Goal: Task Accomplishment & Management: Use online tool/utility

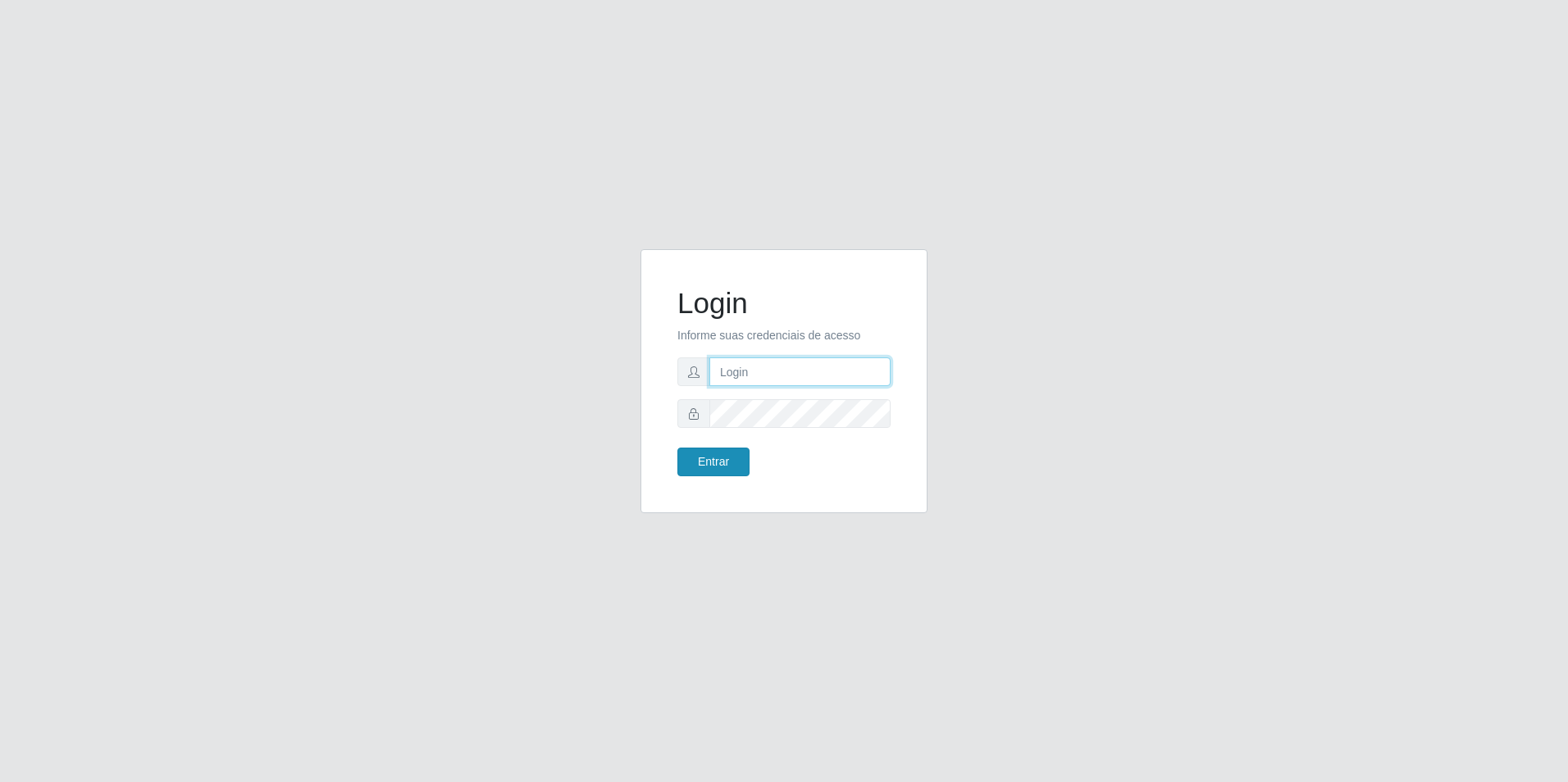
type input "[EMAIL_ADDRESS][DOMAIN_NAME]"
click at [724, 464] on button "Entrar" at bounding box center [713, 462] width 73 height 29
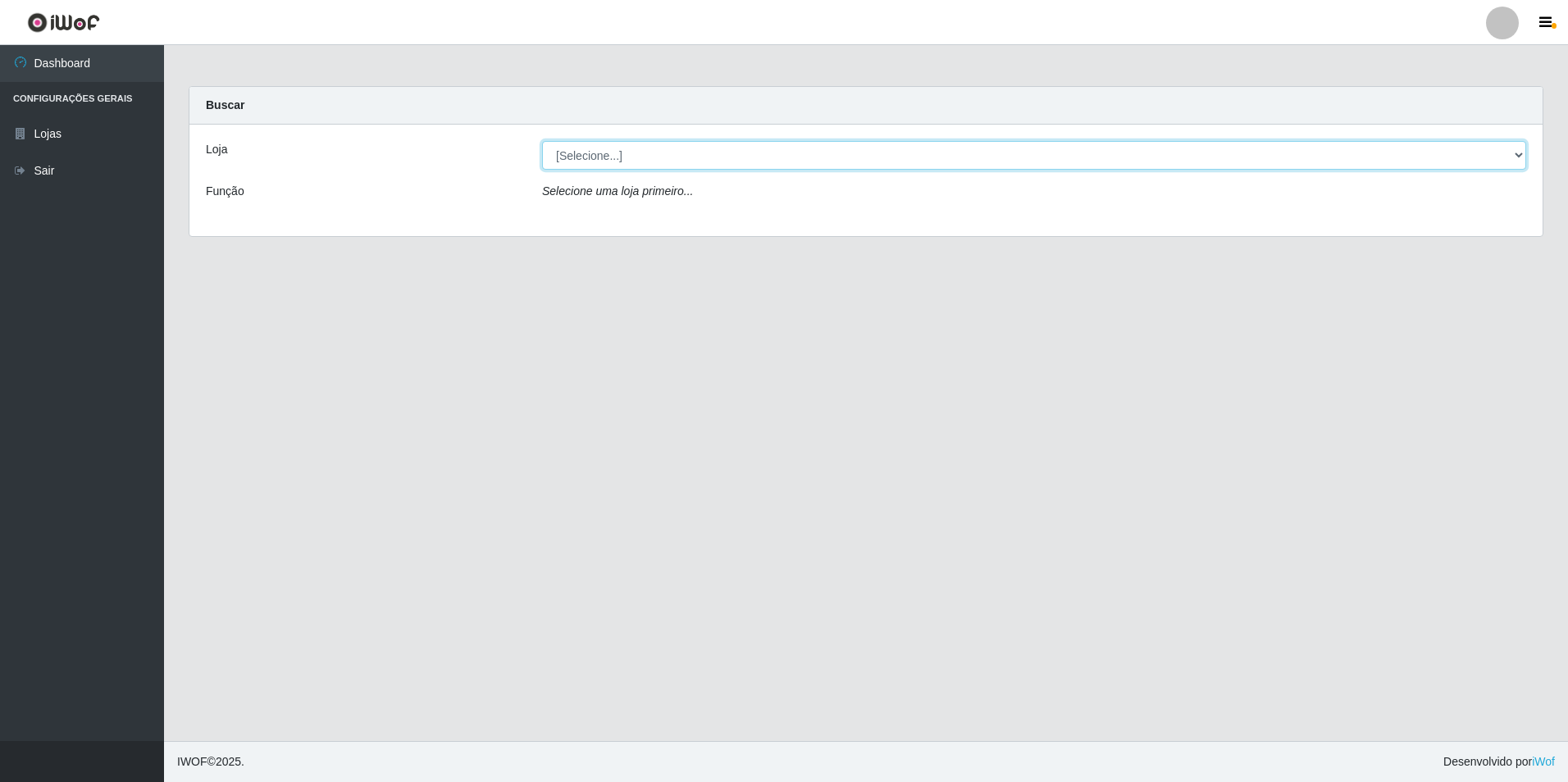
click at [690, 154] on select "[Selecione...] Extrabom - Loja 57 Anchieta" at bounding box center [1034, 155] width 984 height 29
select select "470"
click at [542, 141] on select "[Selecione...] Extrabom - Loja 57 Anchieta" at bounding box center [1034, 155] width 984 height 29
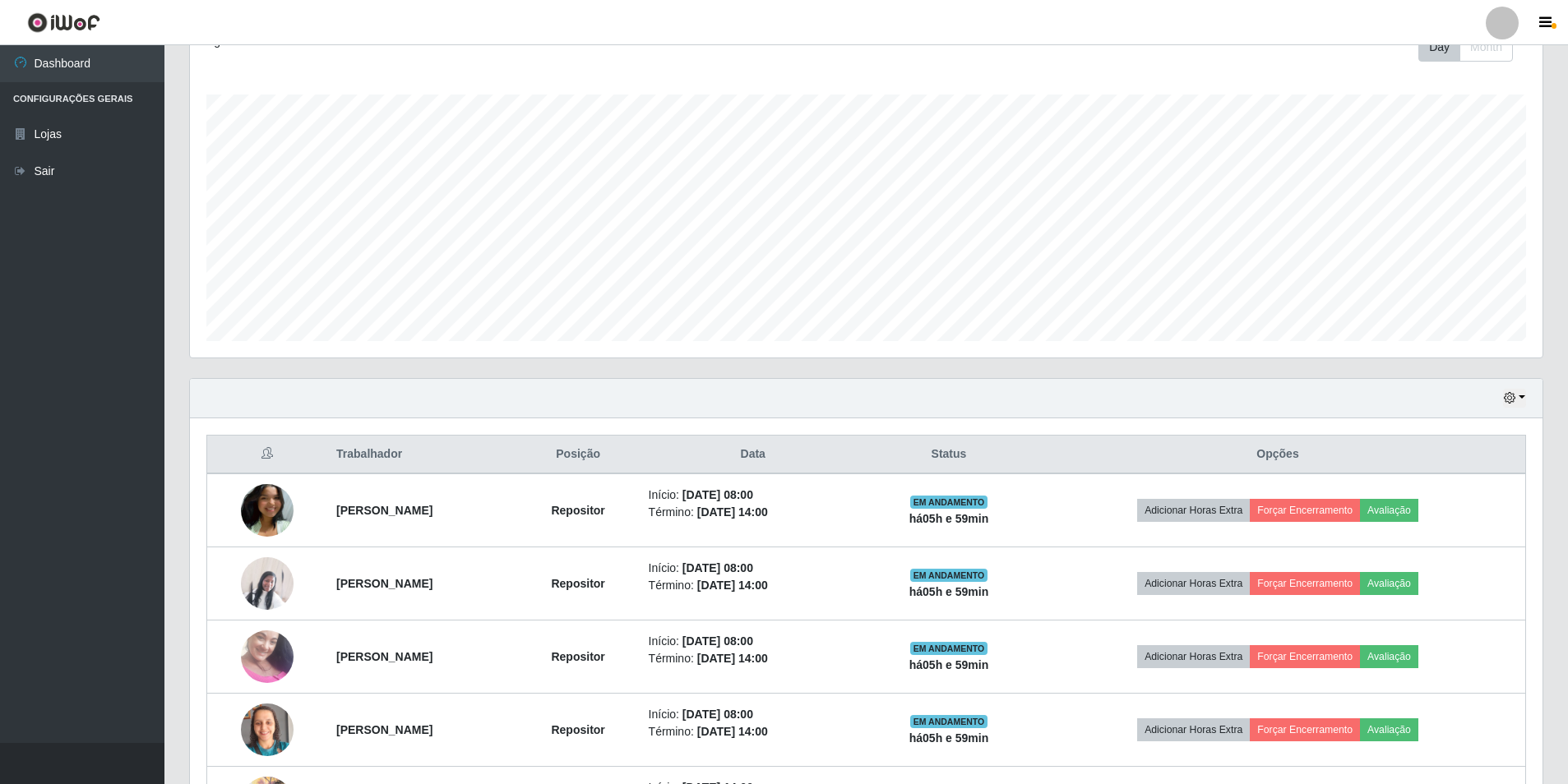
scroll to position [575, 0]
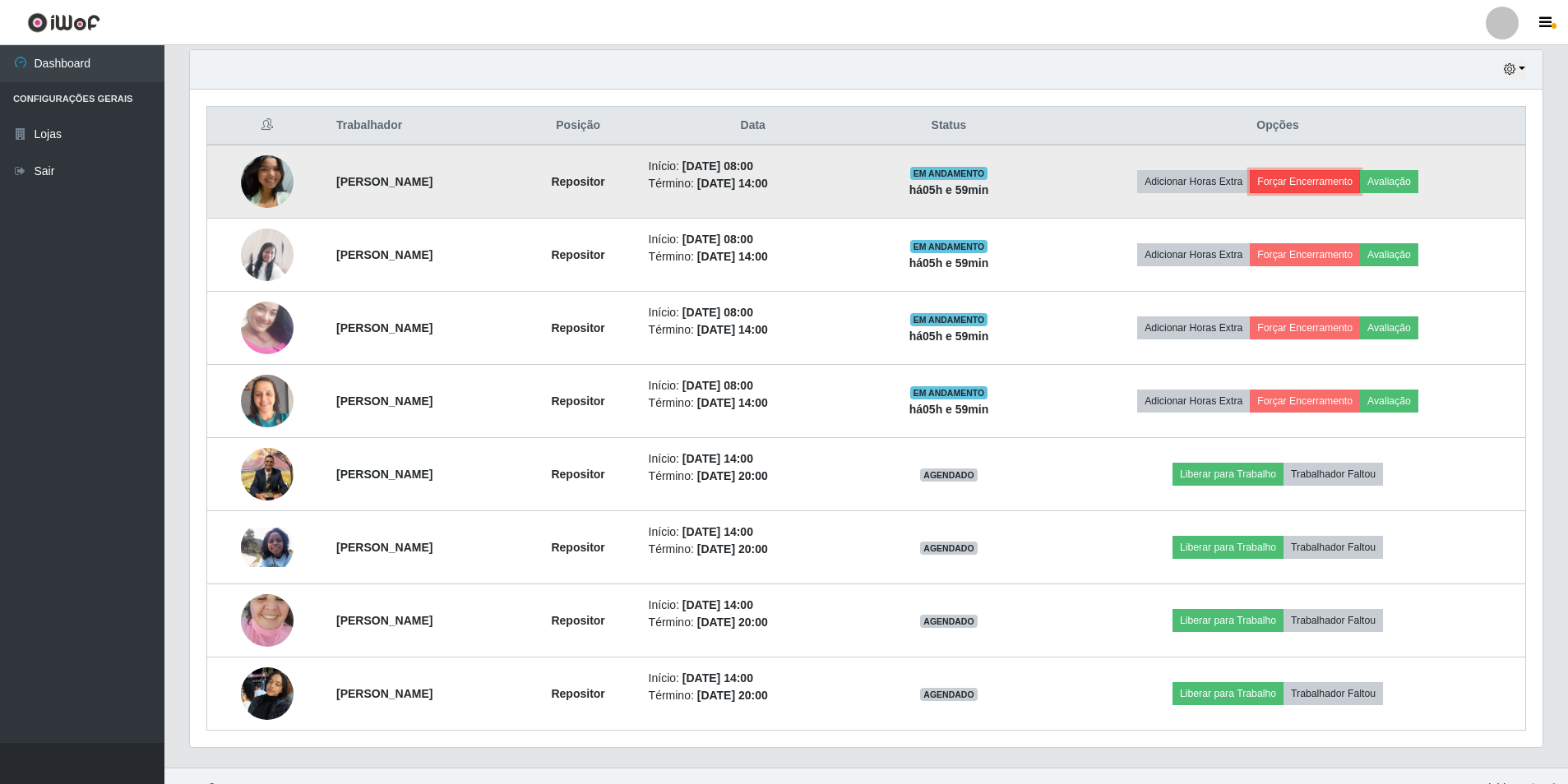
click at [1336, 175] on button "Forçar Encerramento" at bounding box center [1305, 181] width 110 height 23
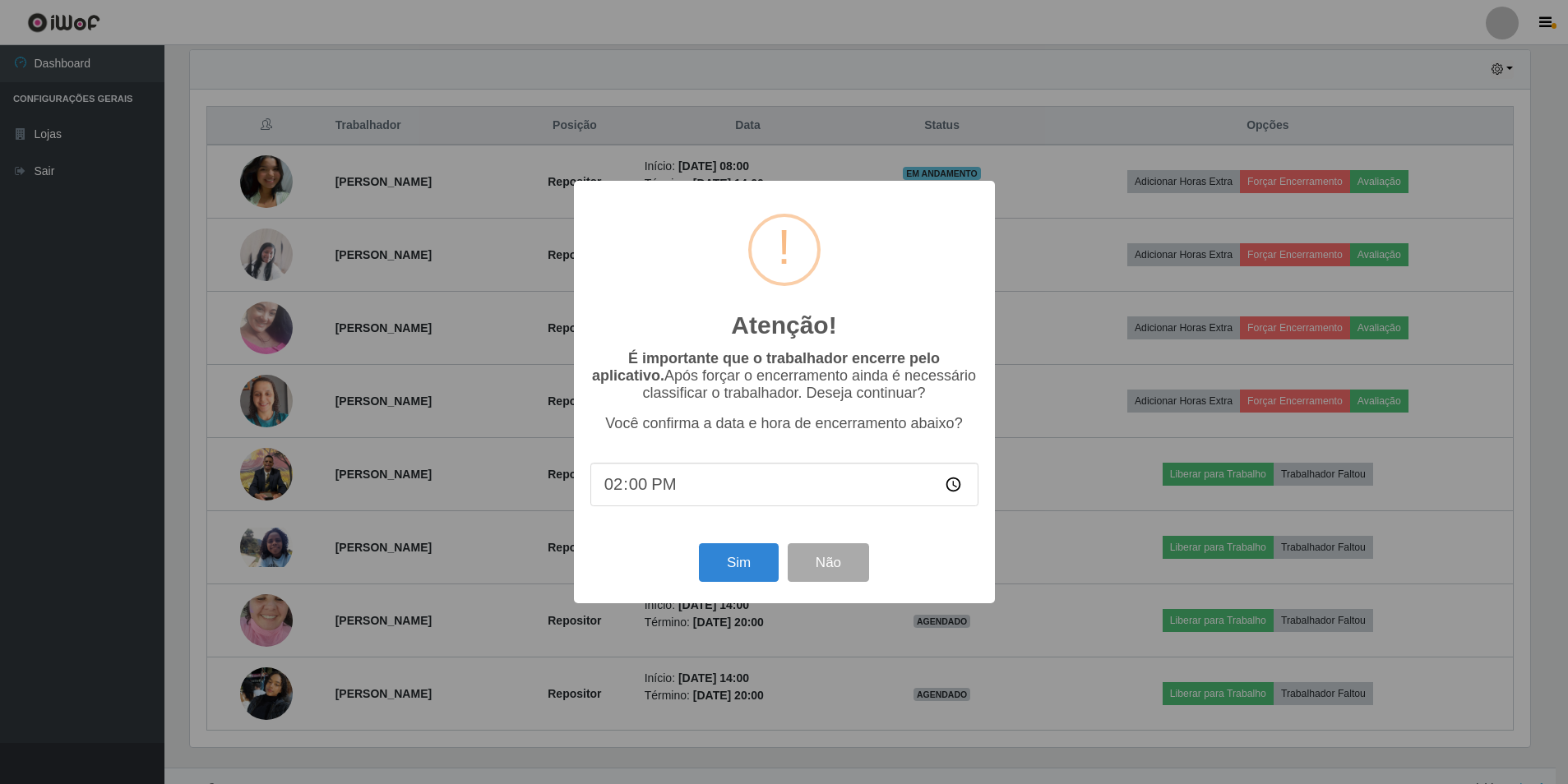
scroll to position [342, 1344]
click at [736, 566] on button "Sim" at bounding box center [740, 562] width 80 height 39
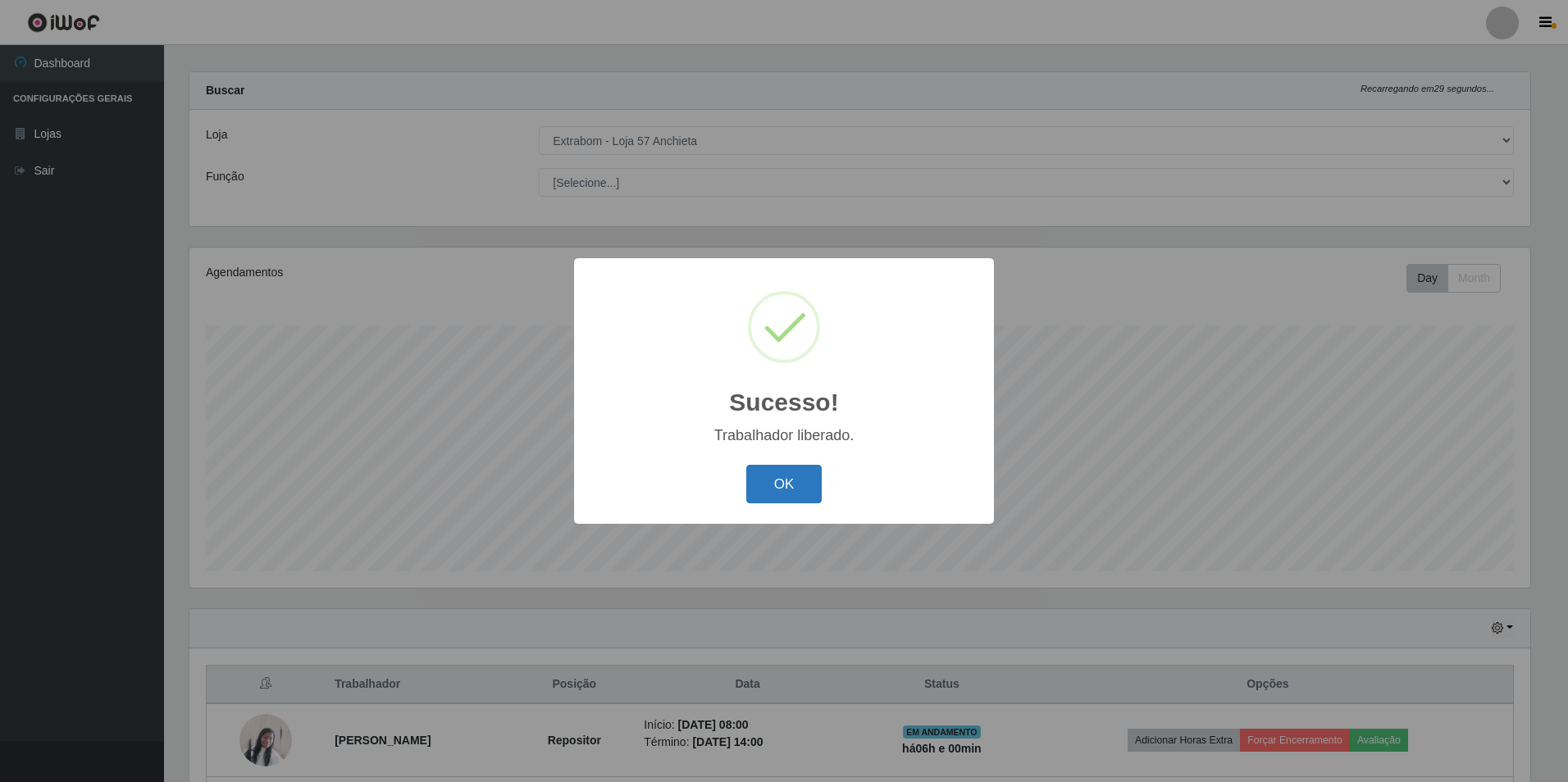
click at [799, 469] on button "OK" at bounding box center [784, 484] width 76 height 38
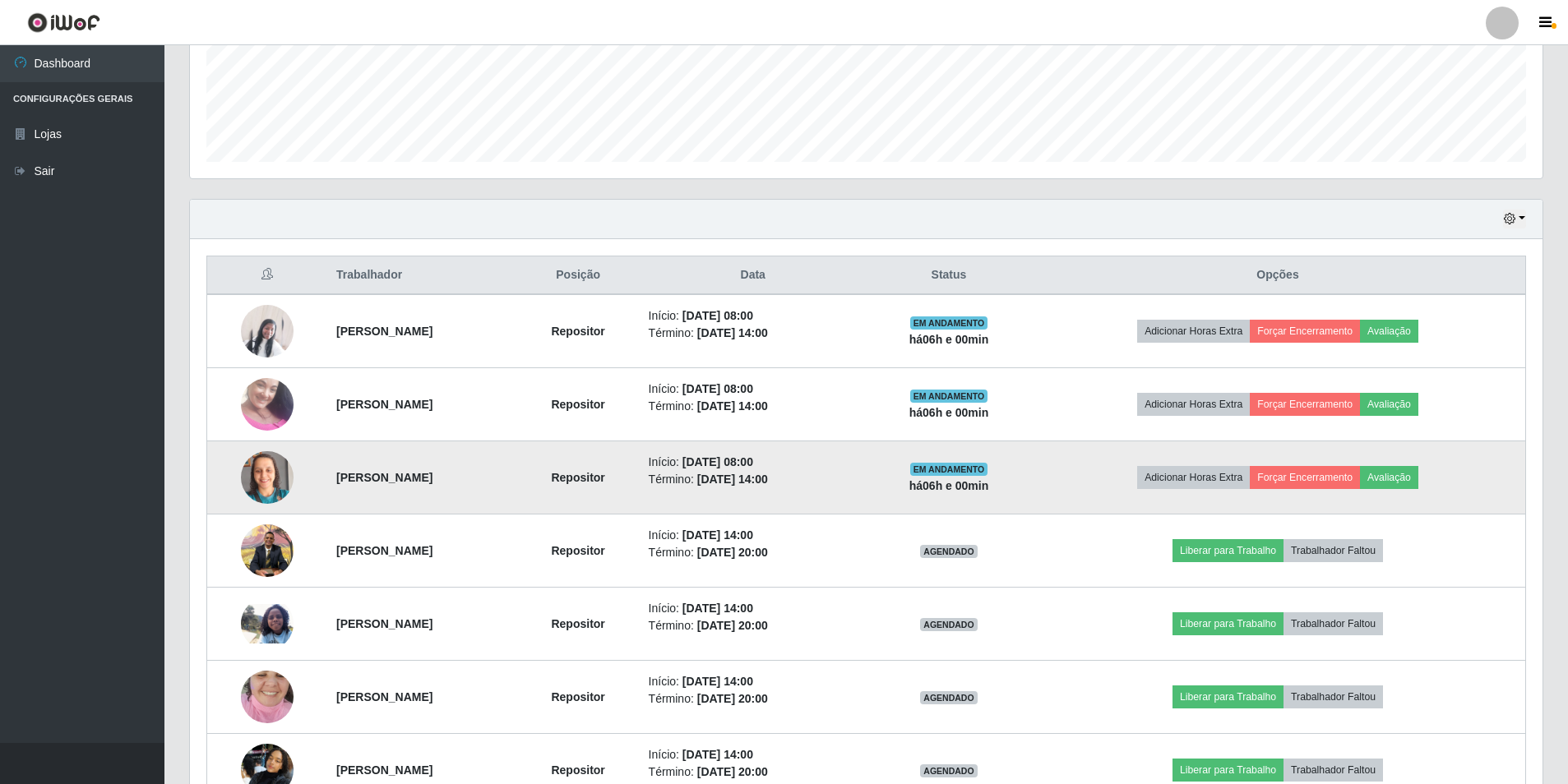
scroll to position [508, 0]
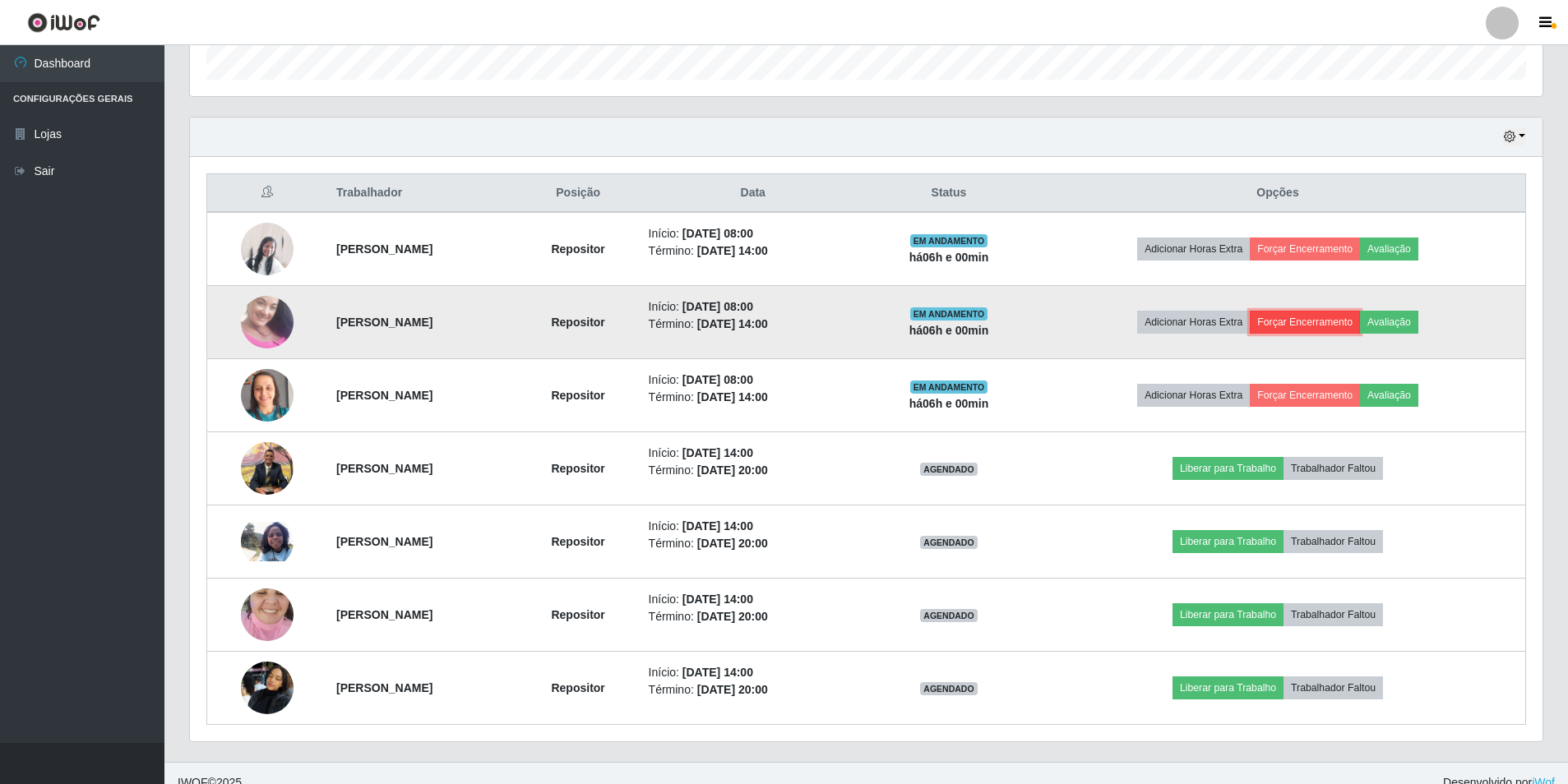
click at [1349, 319] on button "Forçar Encerramento" at bounding box center [1305, 322] width 110 height 23
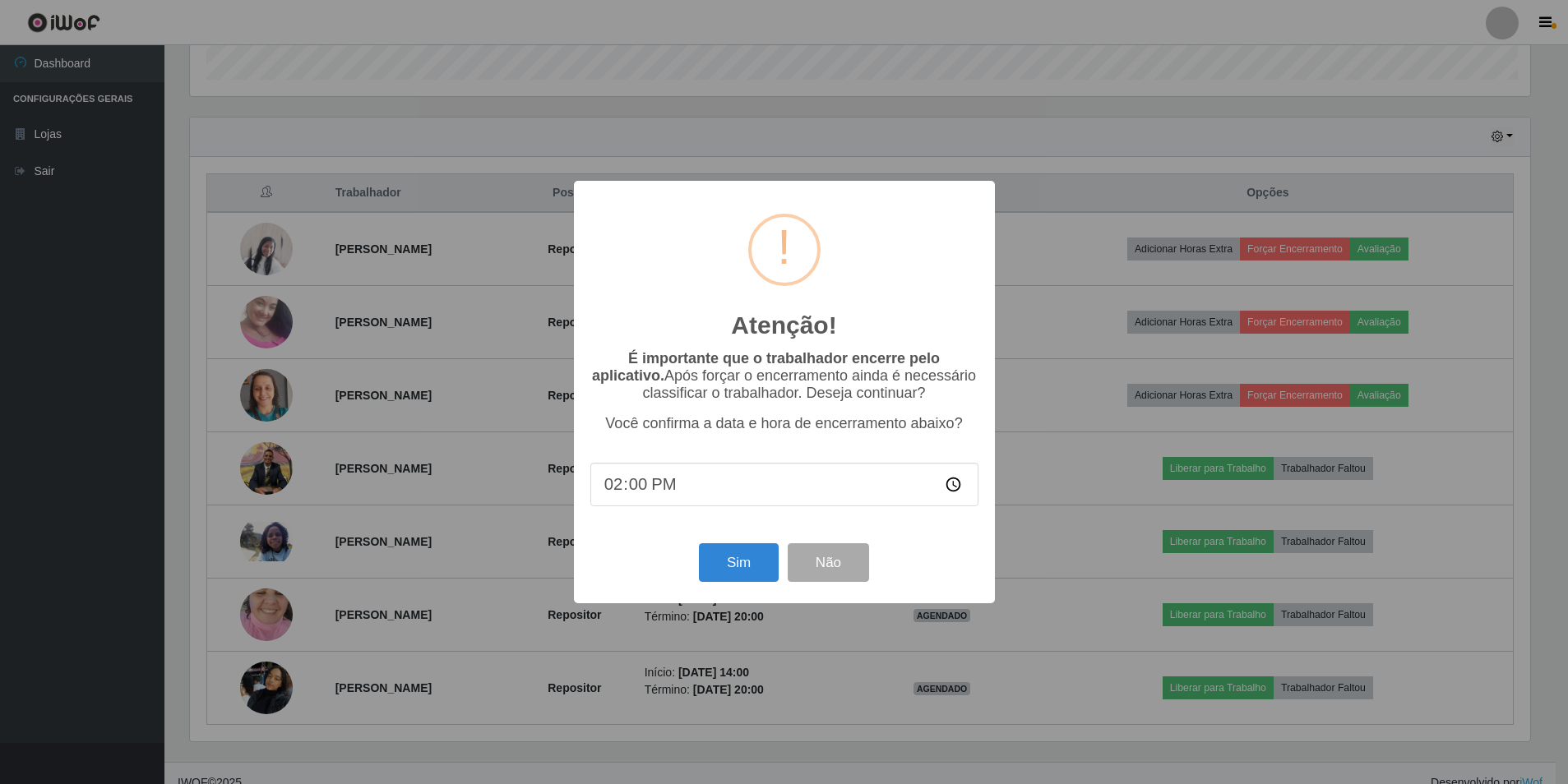
scroll to position [342, 1344]
click at [722, 568] on button "Sim" at bounding box center [740, 562] width 80 height 39
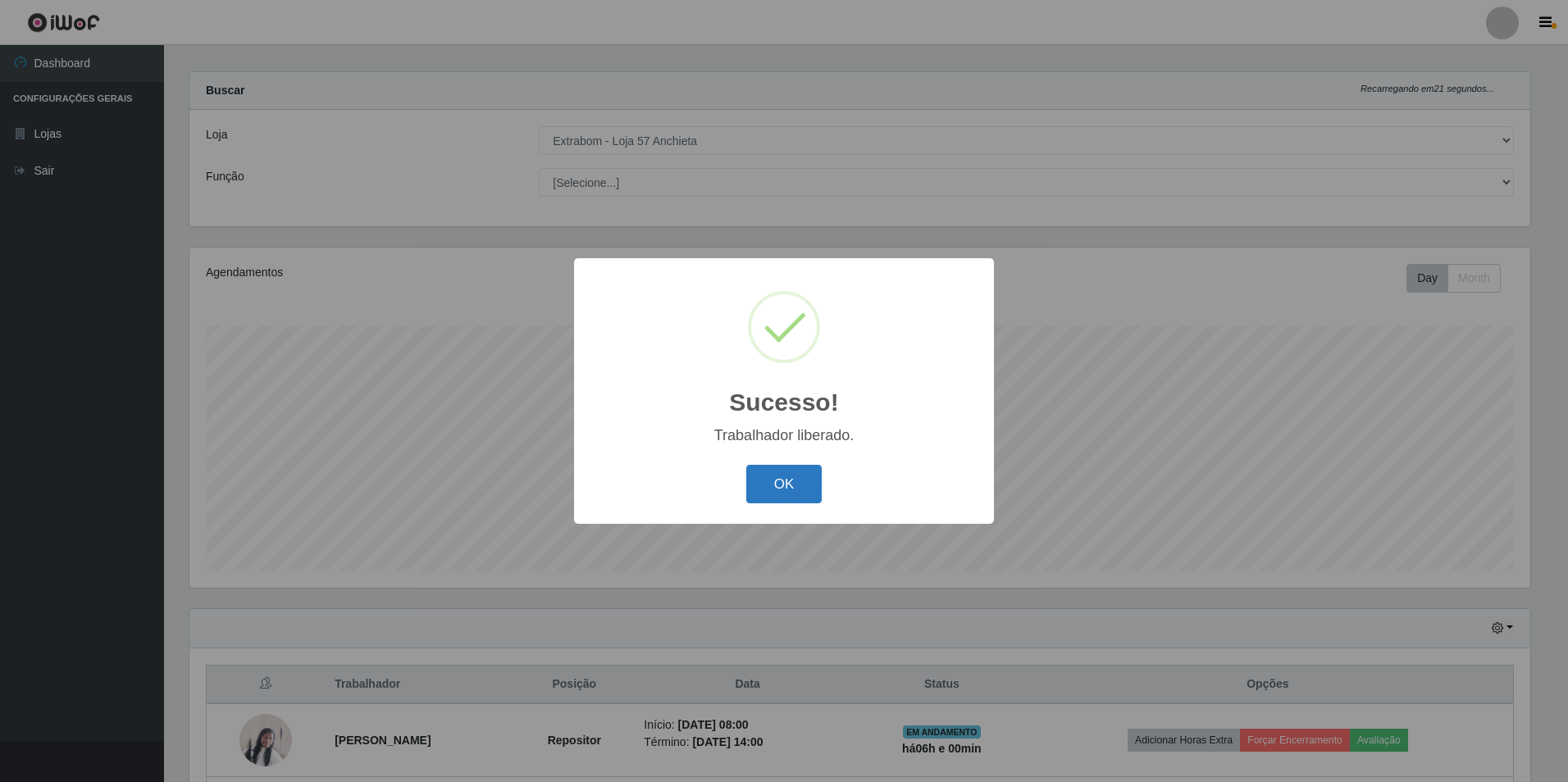
click at [811, 482] on button "OK" at bounding box center [784, 484] width 76 height 38
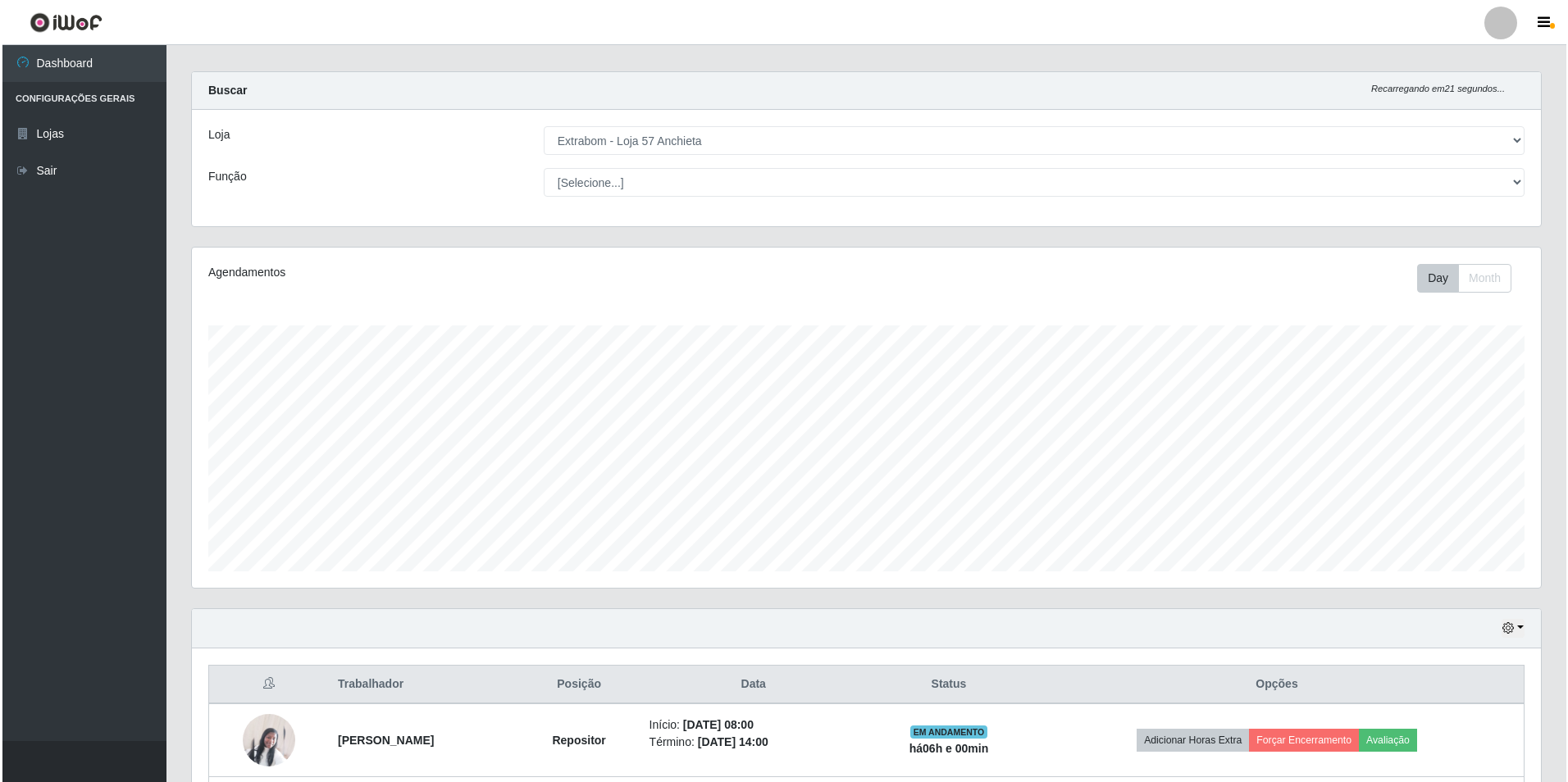
scroll to position [424, 0]
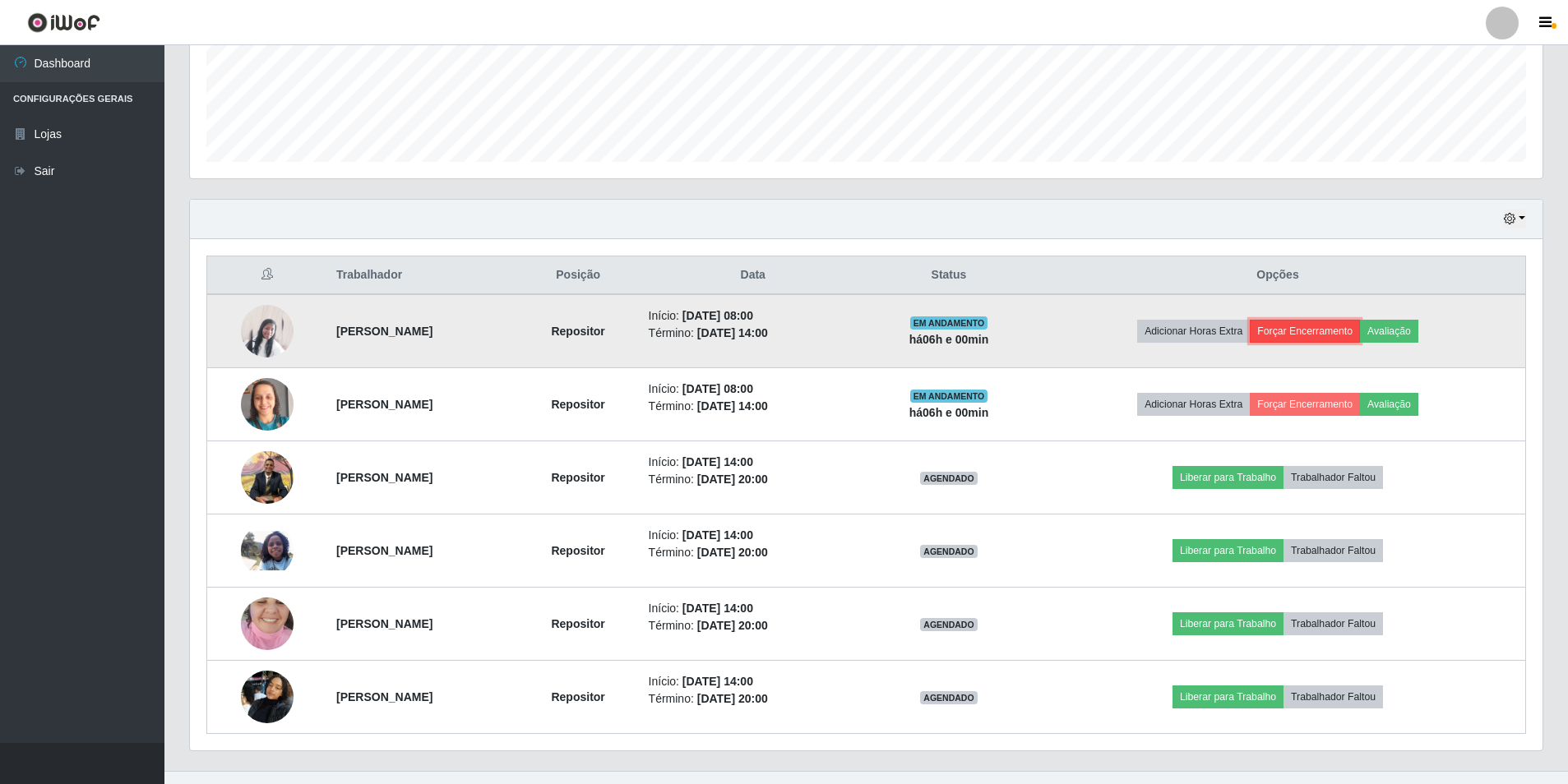
click at [1360, 332] on button "Forçar Encerramento" at bounding box center [1305, 331] width 110 height 23
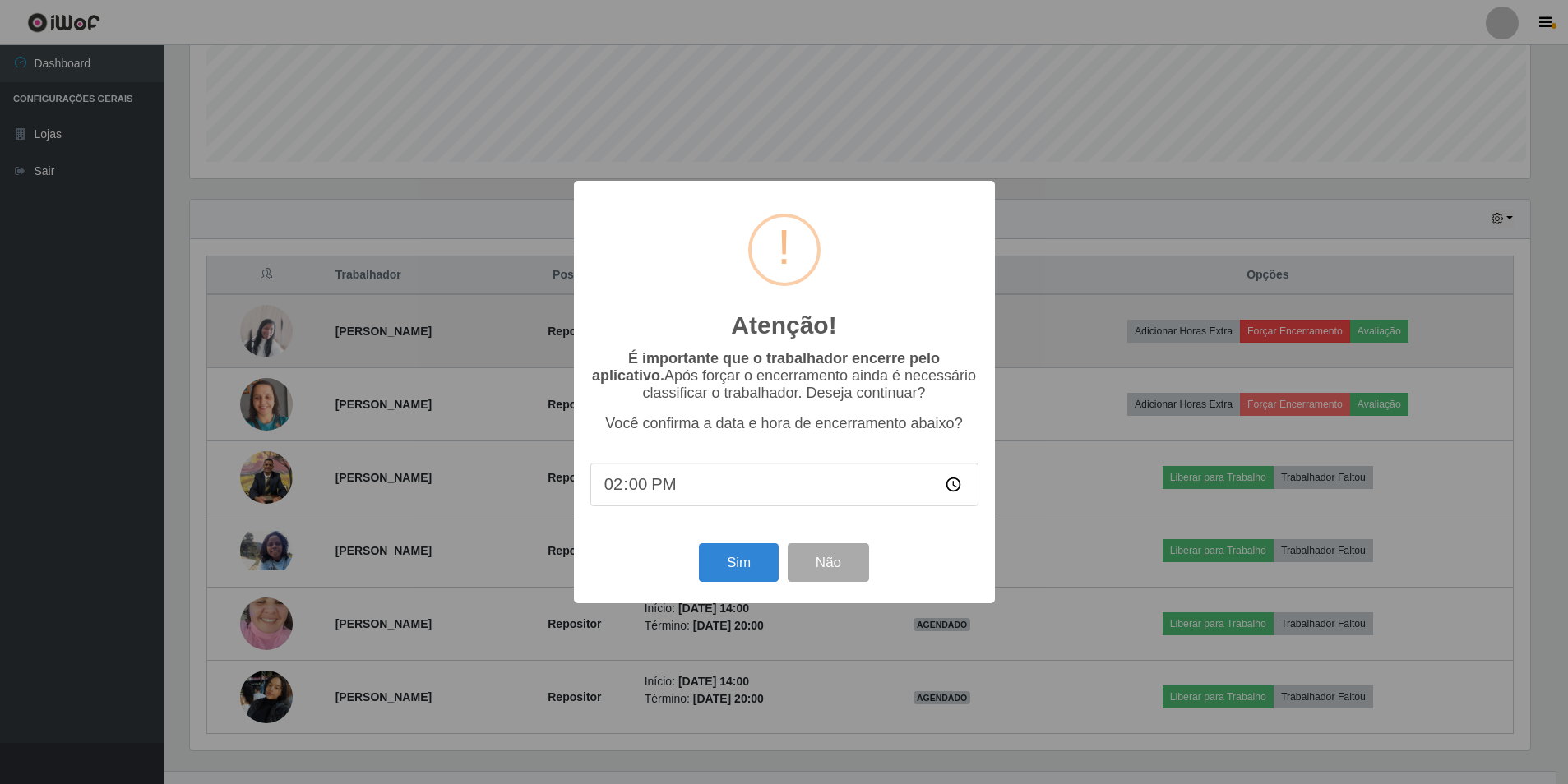
scroll to position [342, 1344]
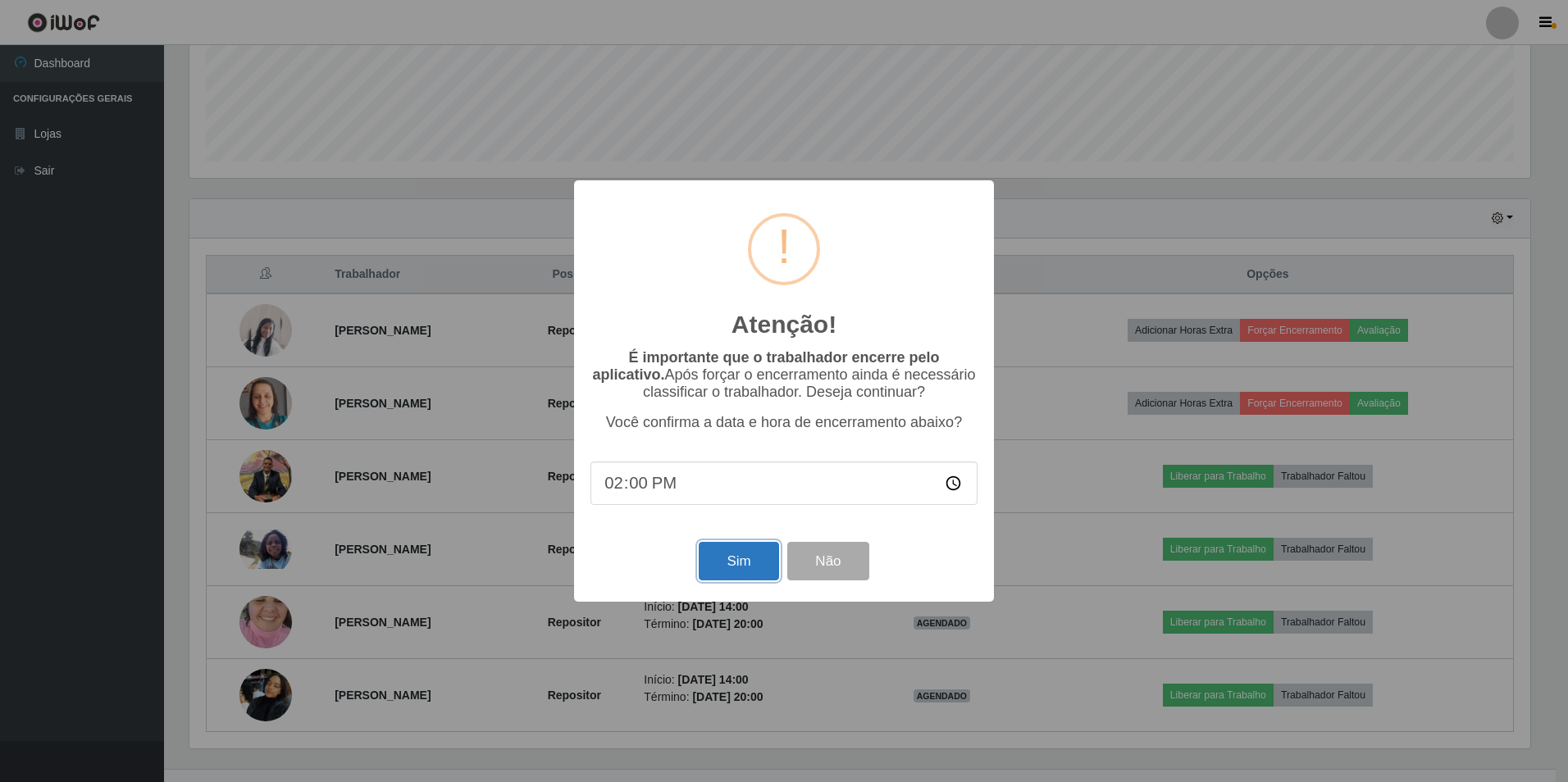
click at [738, 554] on button "Sim" at bounding box center [738, 561] width 79 height 38
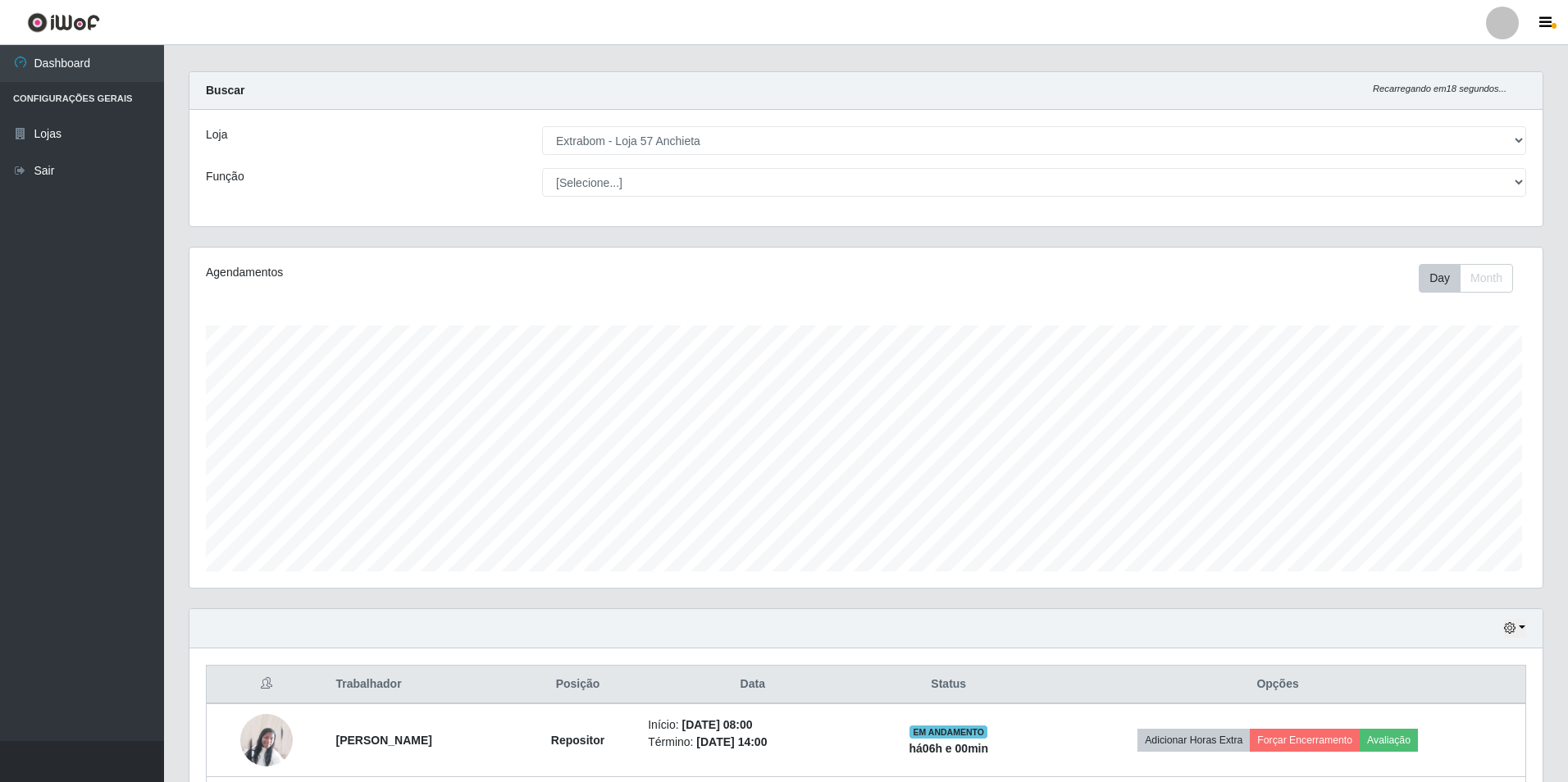
scroll to position [0, 0]
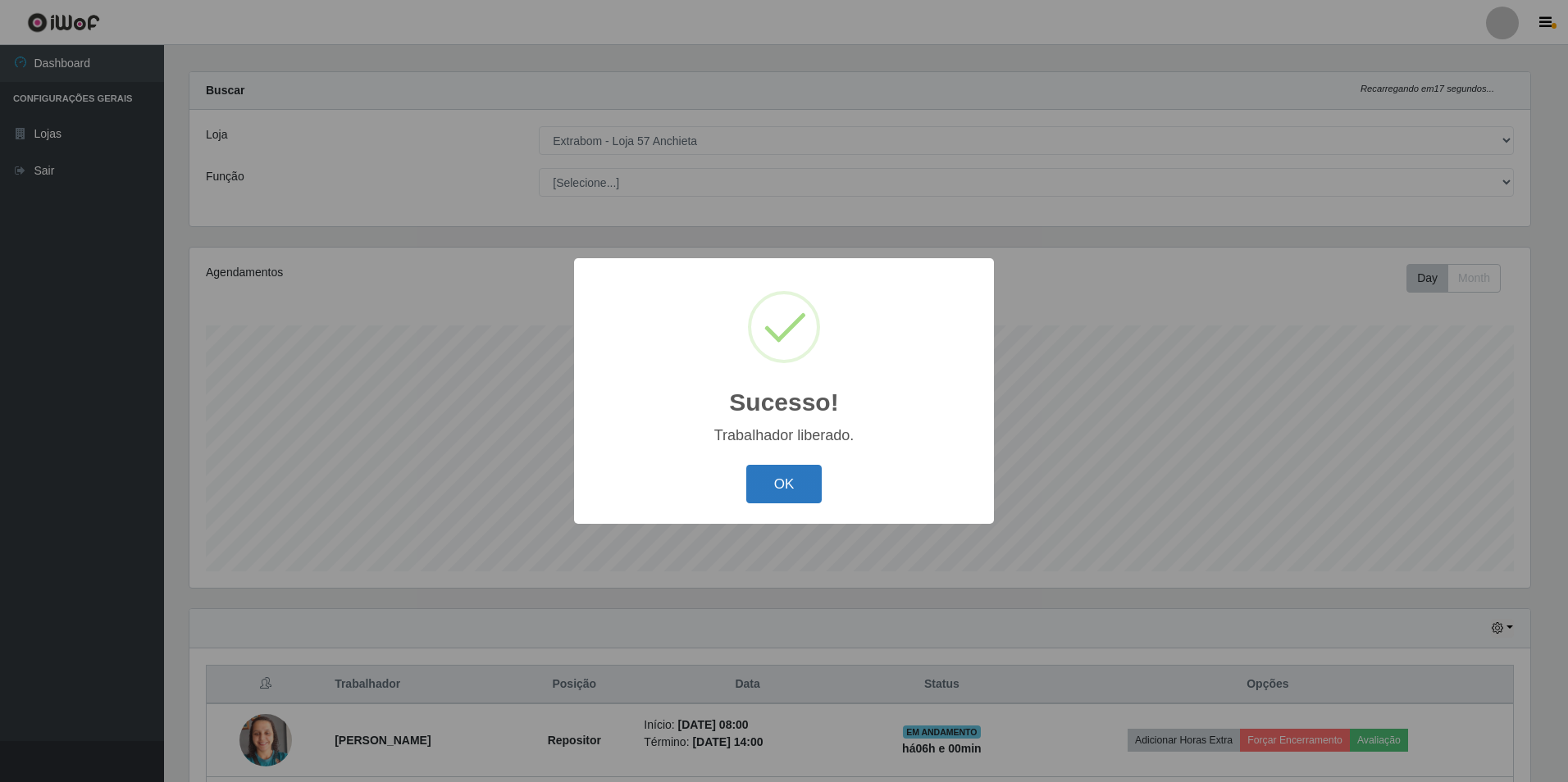
click at [775, 473] on button "OK" at bounding box center [784, 484] width 76 height 38
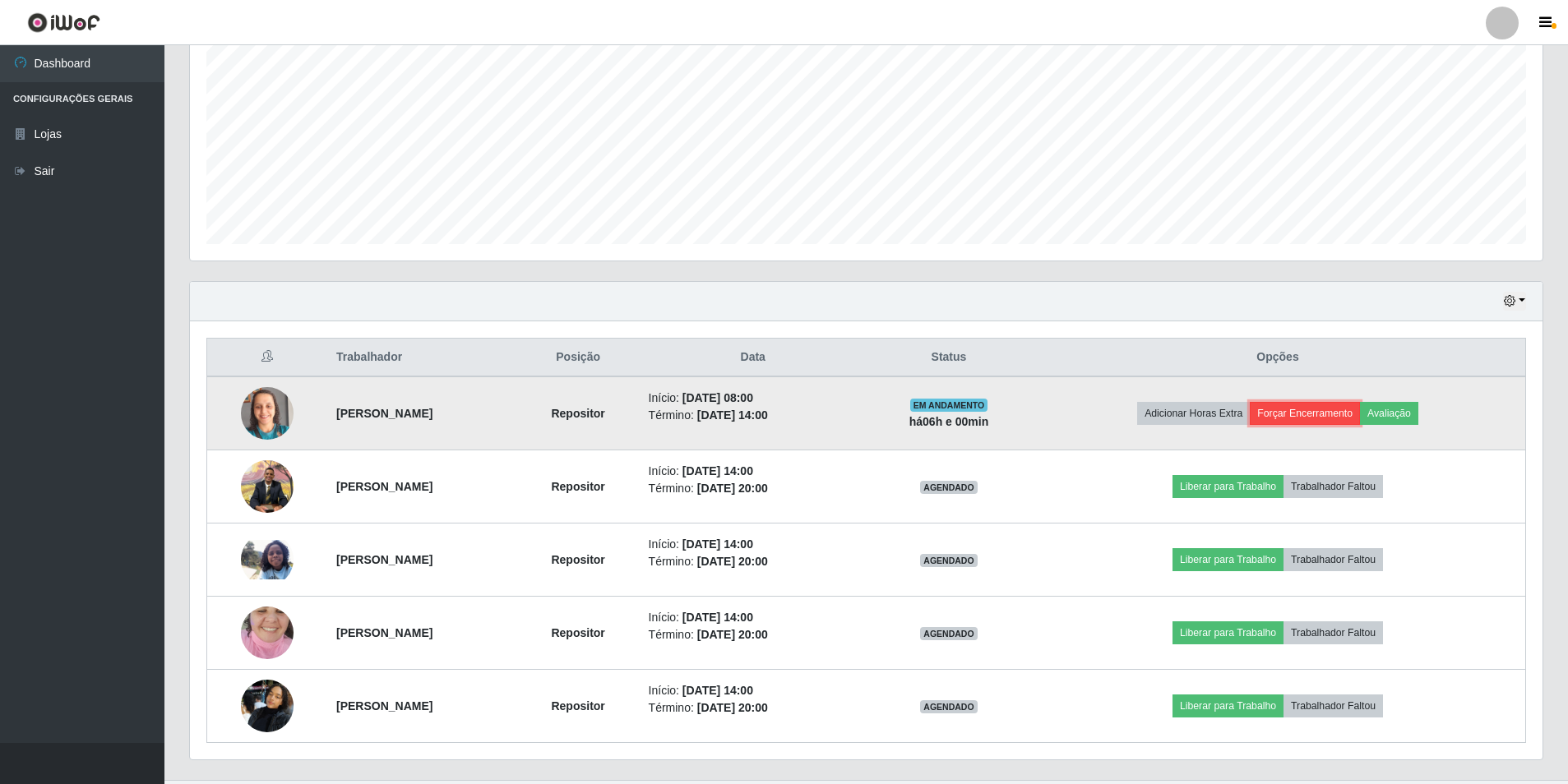
click at [1316, 402] on button "Forçar Encerramento" at bounding box center [1305, 413] width 110 height 23
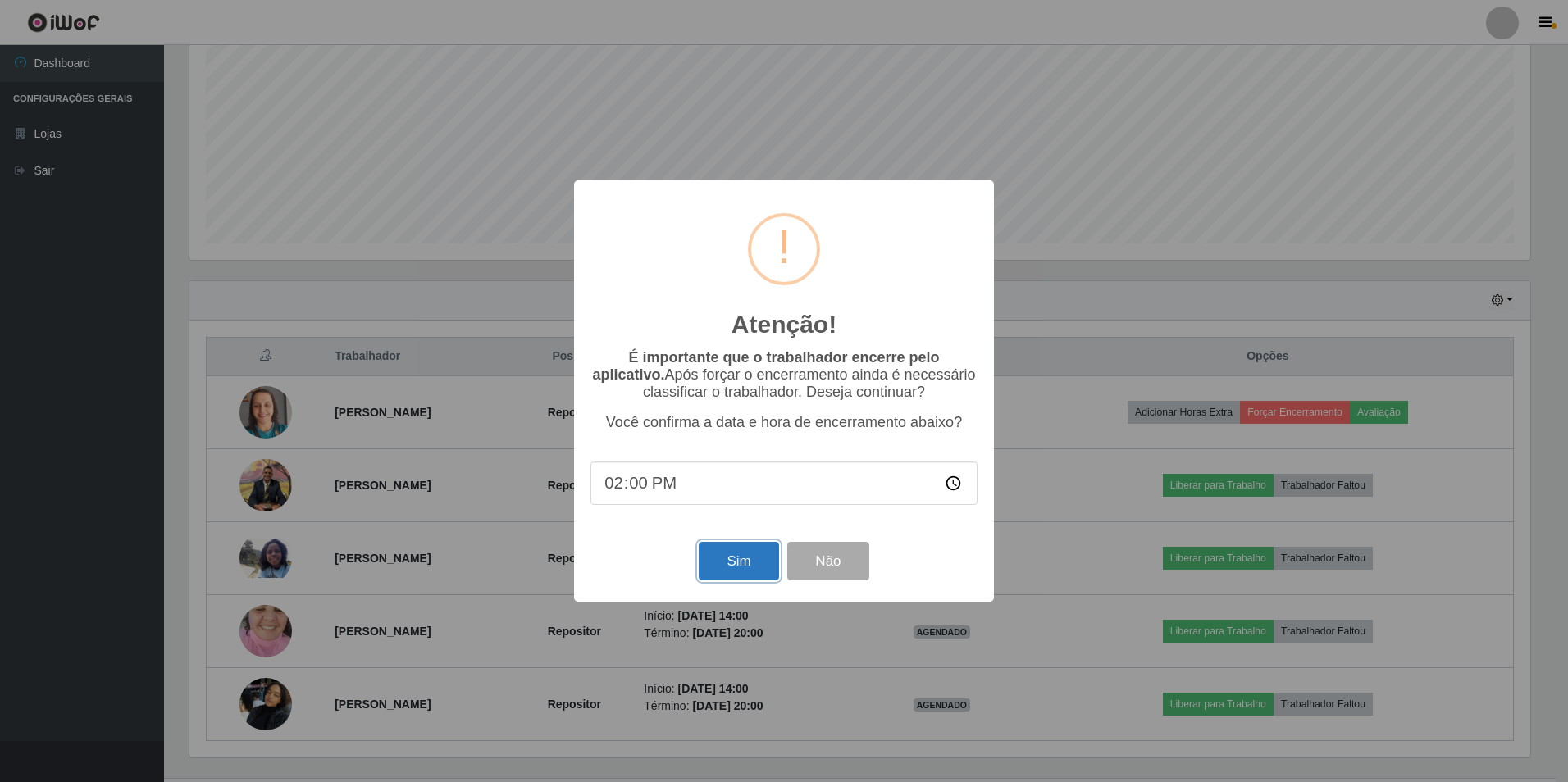
click at [725, 568] on button "Sim" at bounding box center [738, 561] width 79 height 38
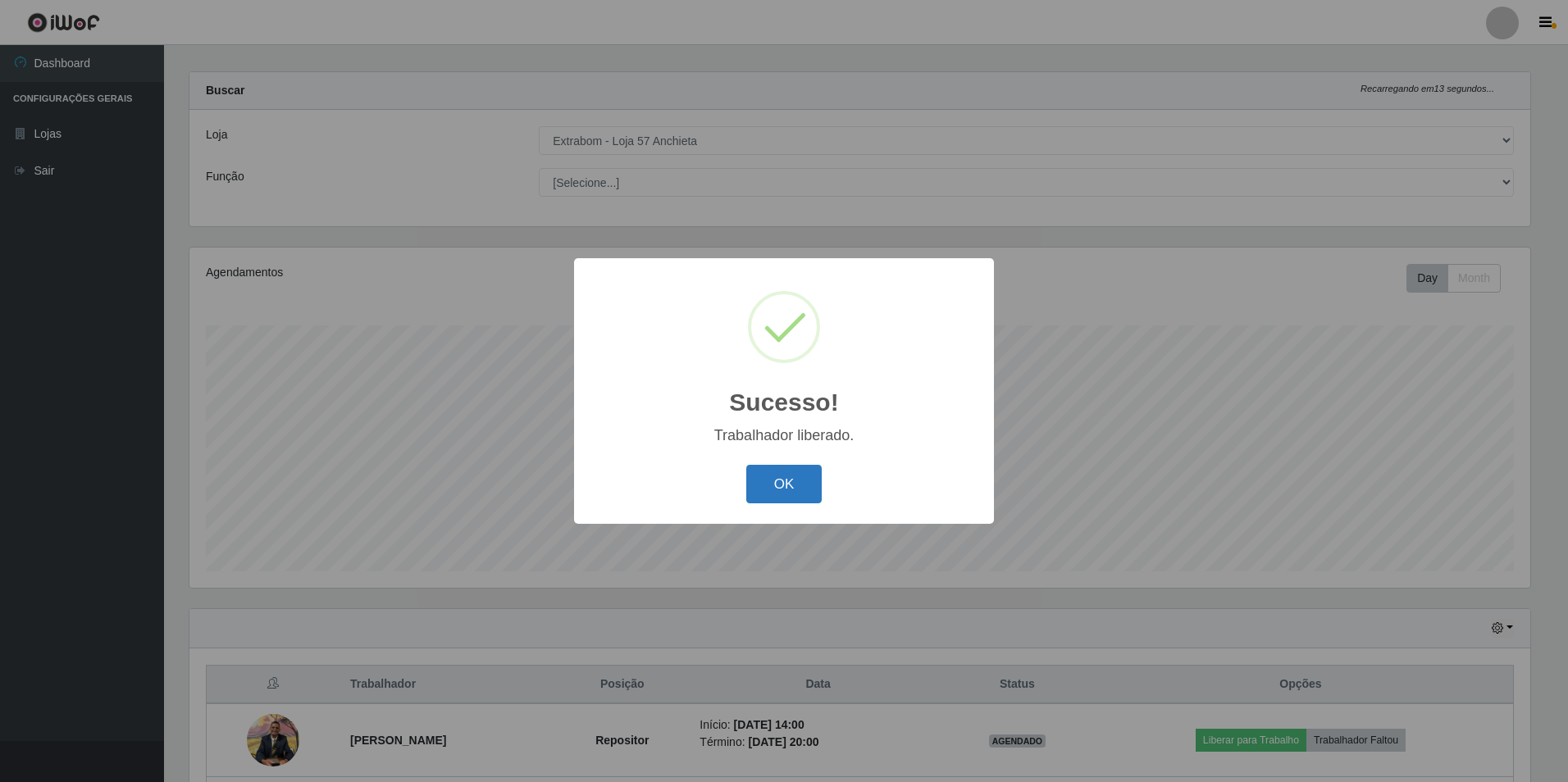
click at [793, 470] on button "OK" at bounding box center [784, 484] width 76 height 38
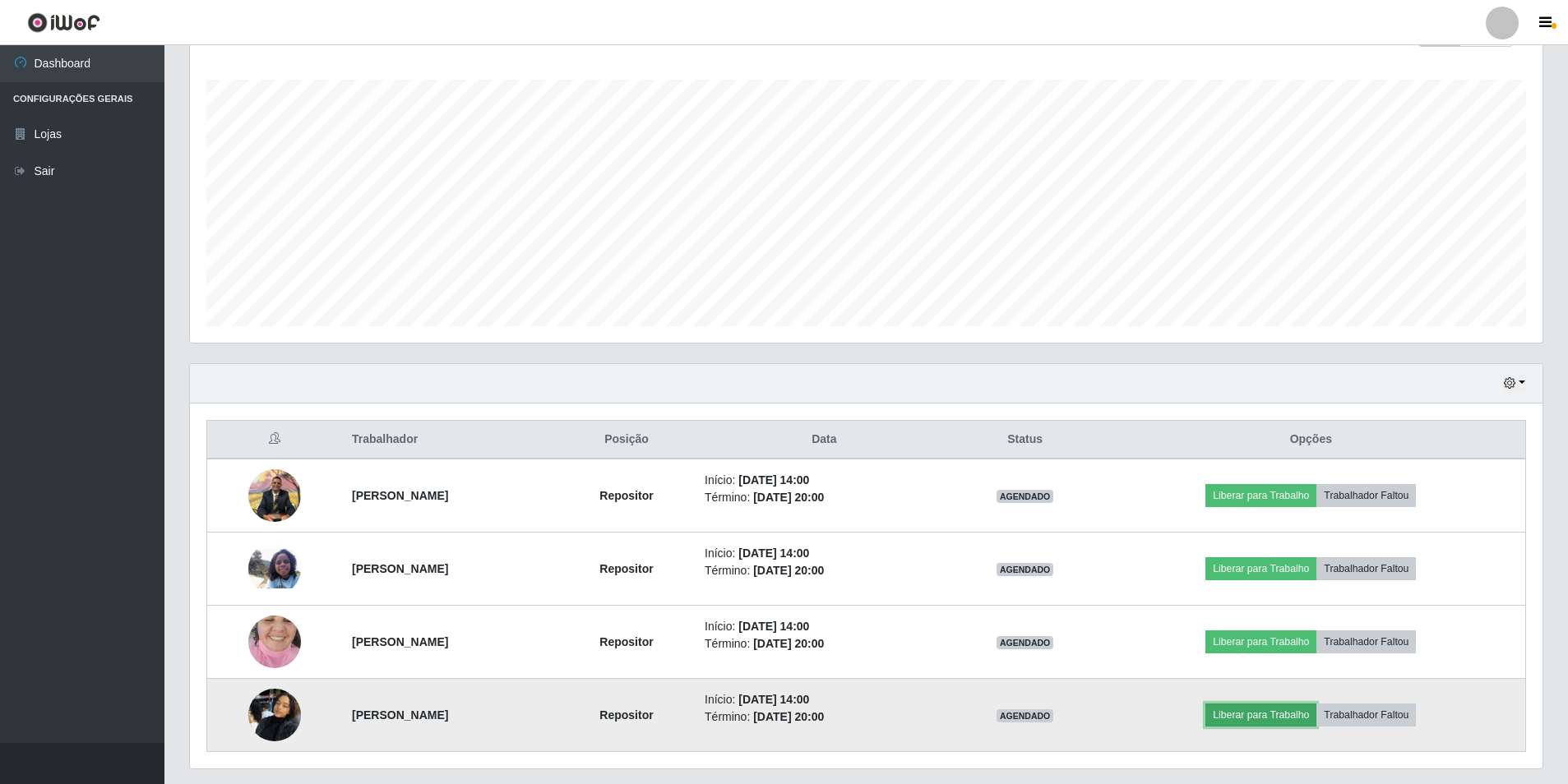
click at [1292, 717] on button "Liberar para Trabalho" at bounding box center [1261, 715] width 111 height 23
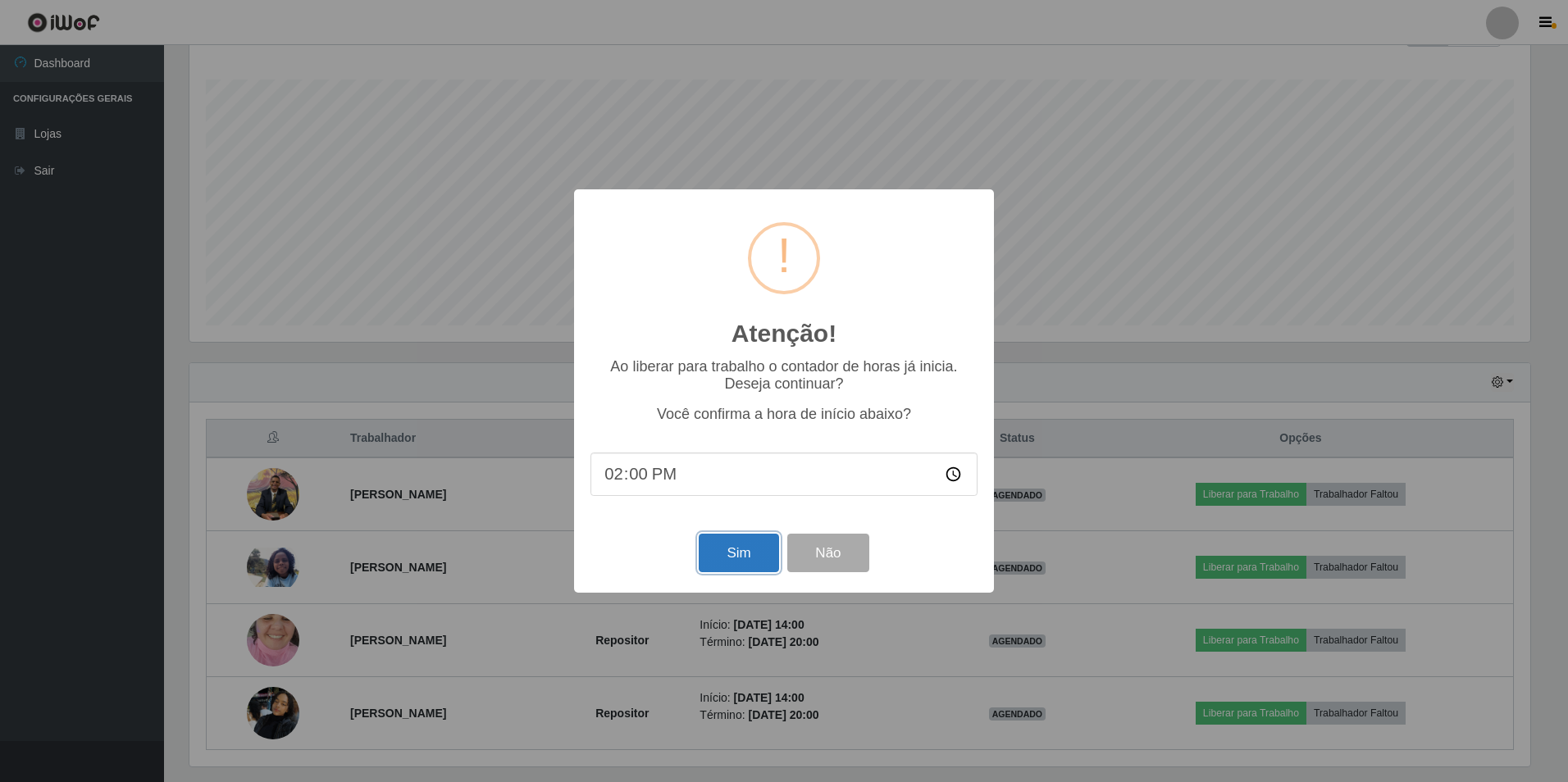
click at [735, 551] on button "Sim" at bounding box center [738, 552] width 79 height 38
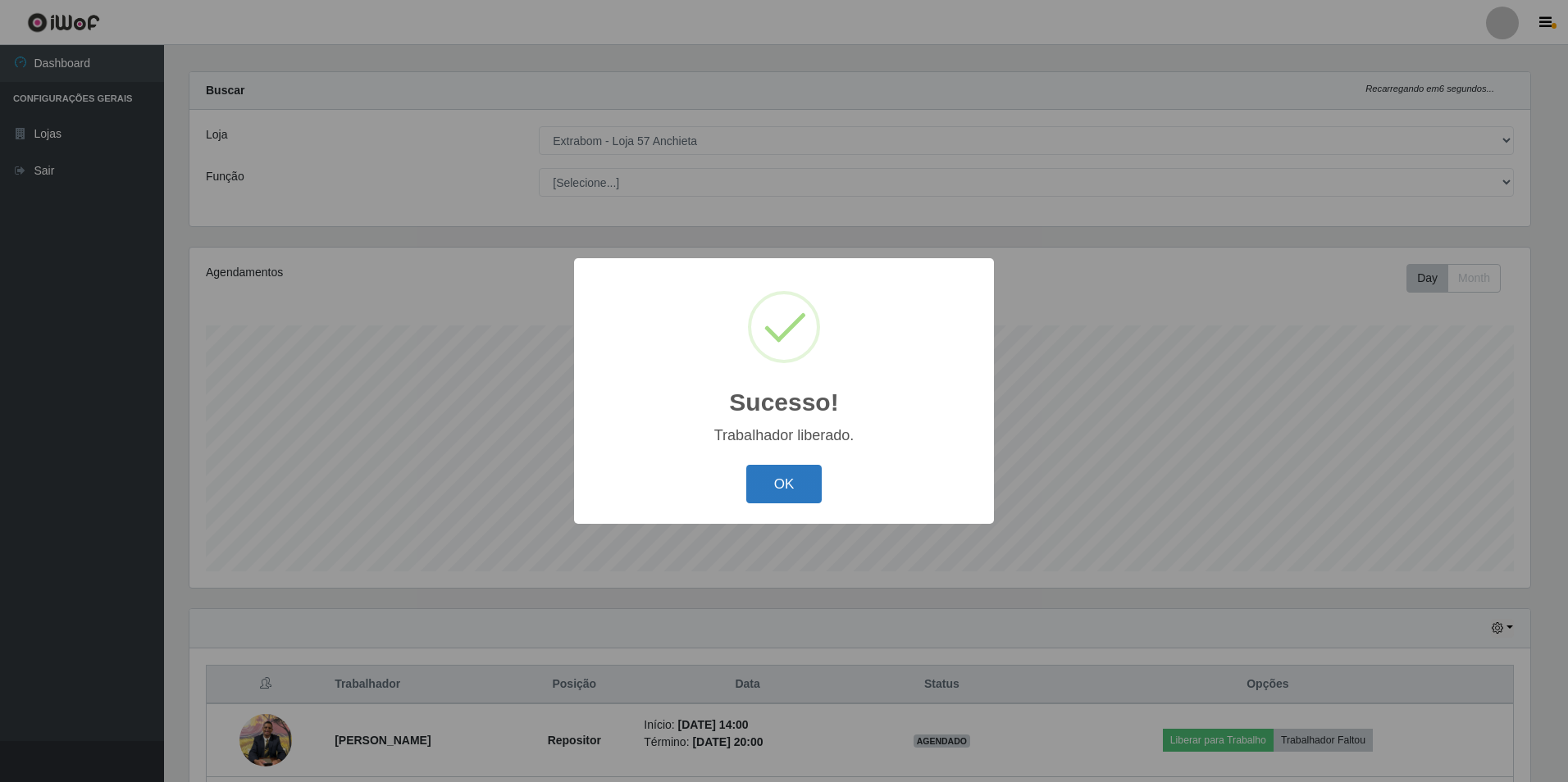
click at [796, 487] on button "OK" at bounding box center [784, 484] width 76 height 38
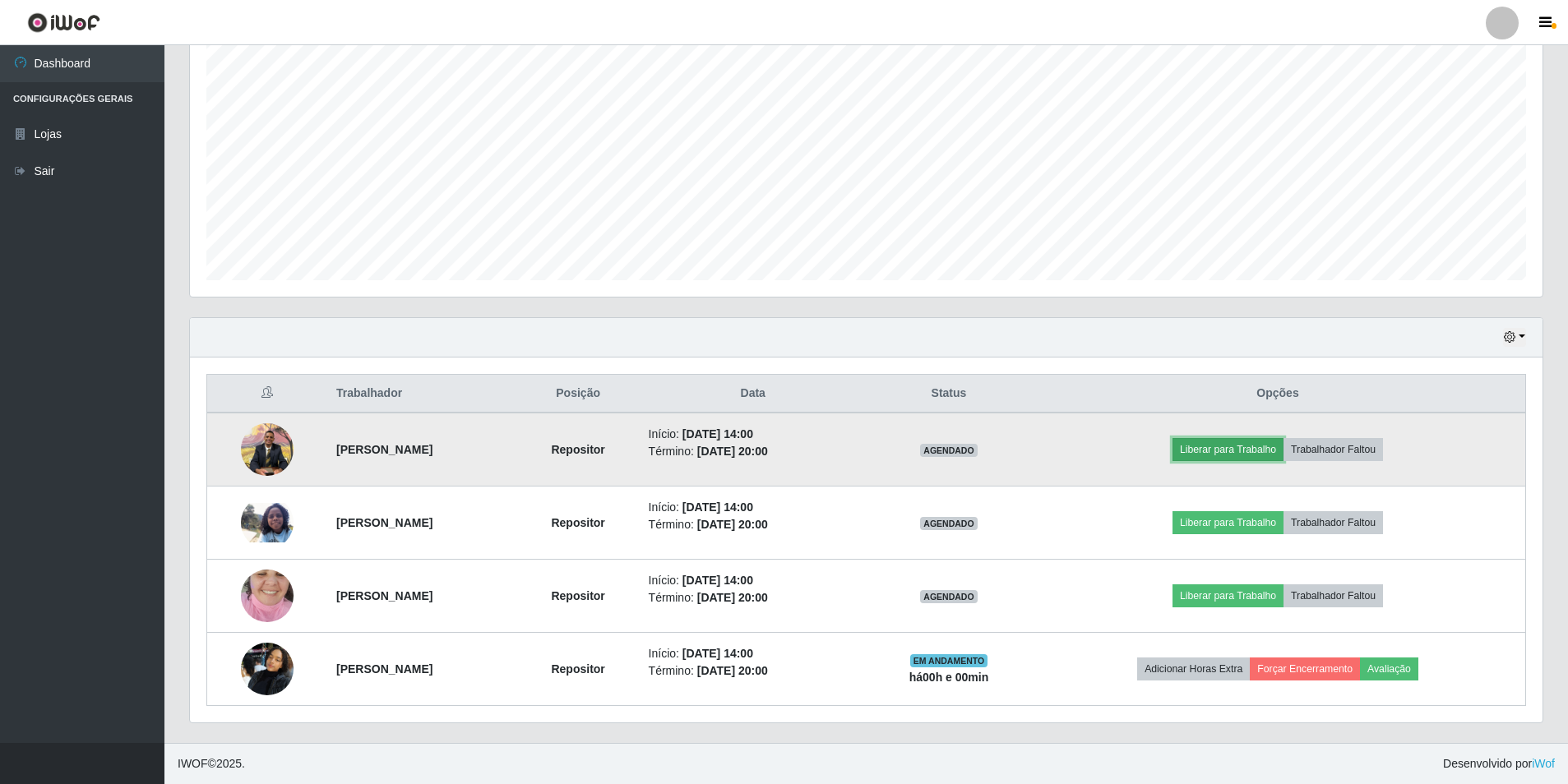
click at [1249, 455] on button "Liberar para Trabalho" at bounding box center [1228, 449] width 111 height 23
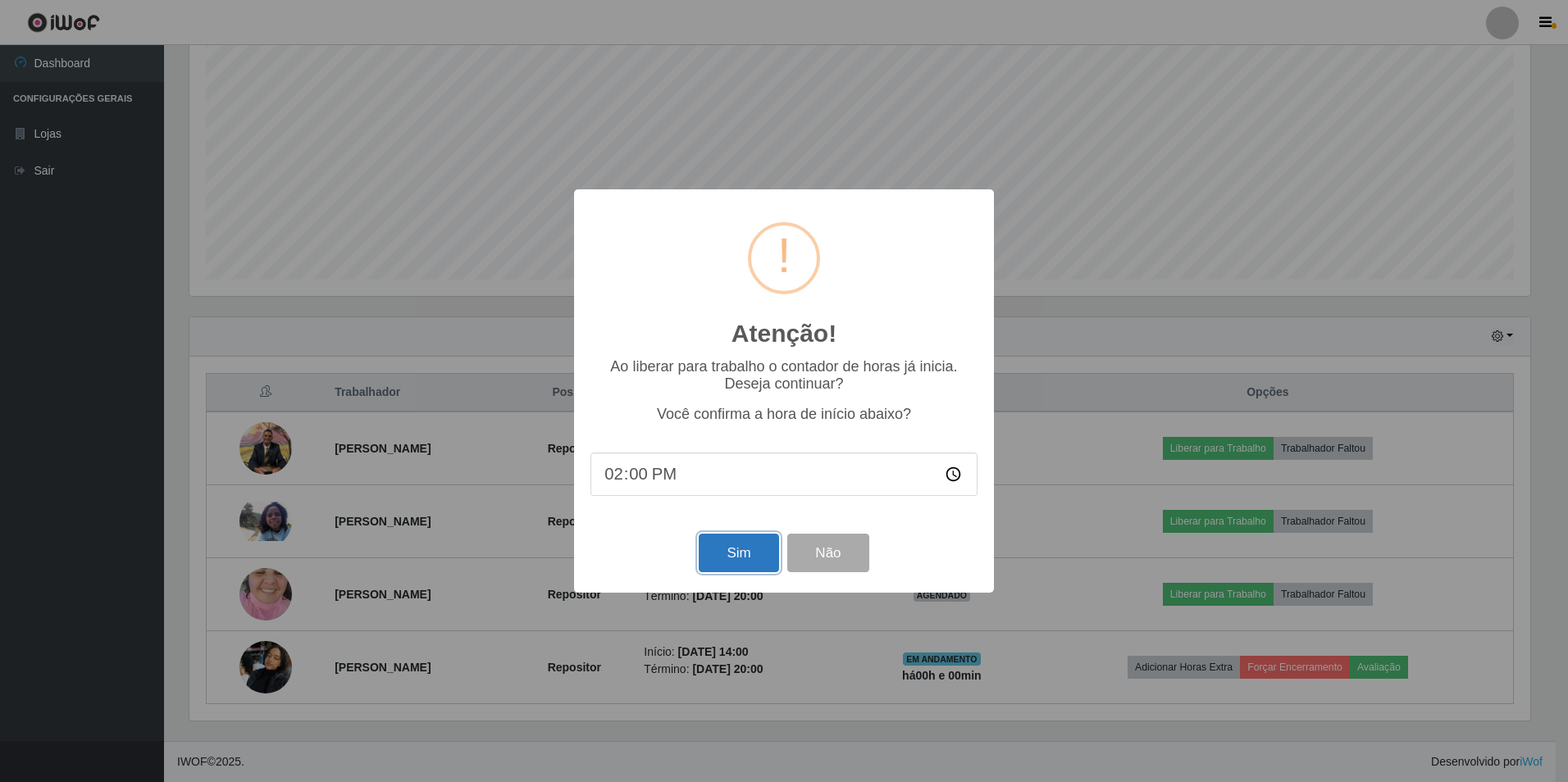
click at [743, 557] on button "Sim" at bounding box center [738, 552] width 79 height 38
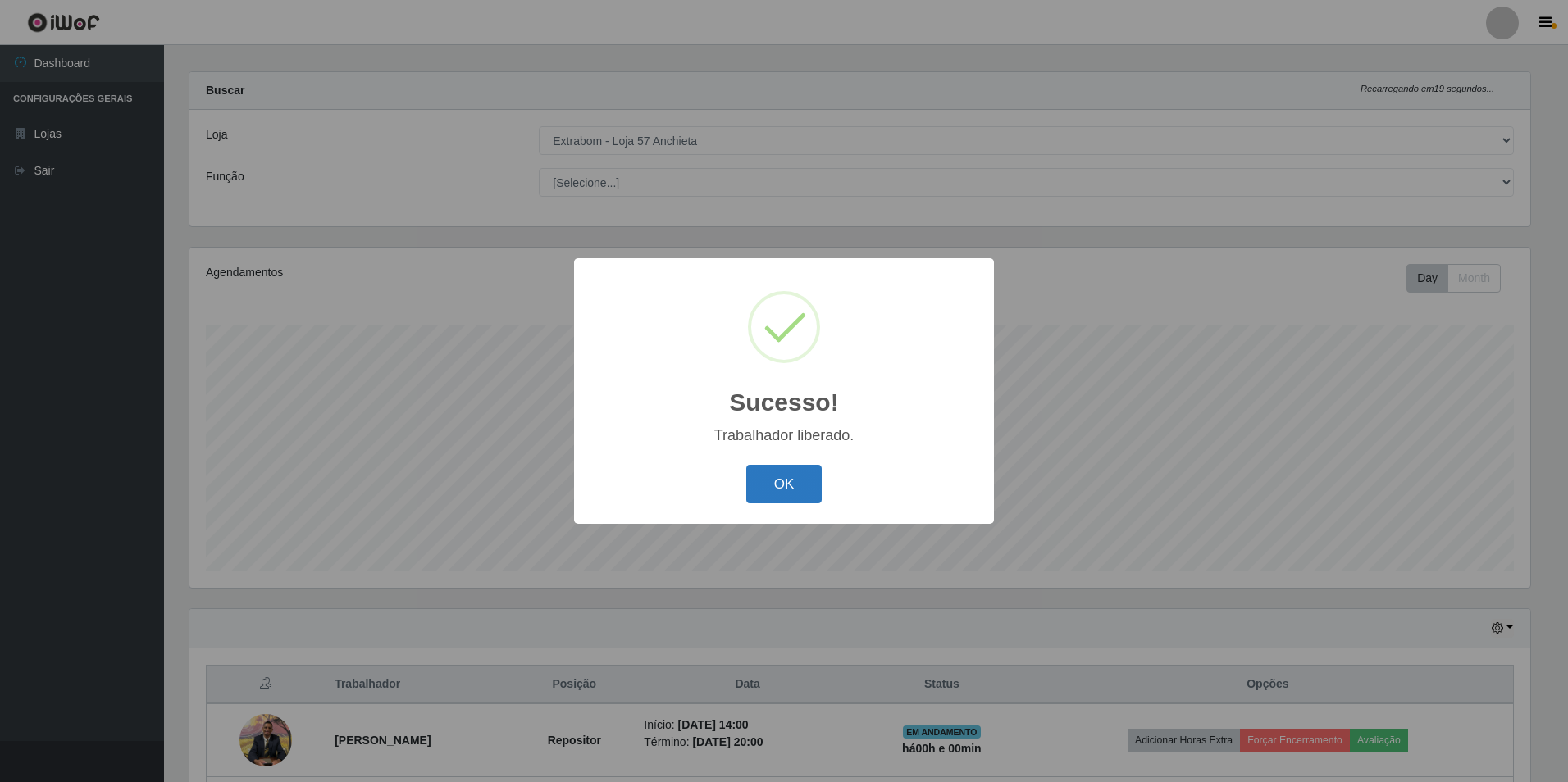
click at [766, 486] on button "OK" at bounding box center [784, 484] width 76 height 38
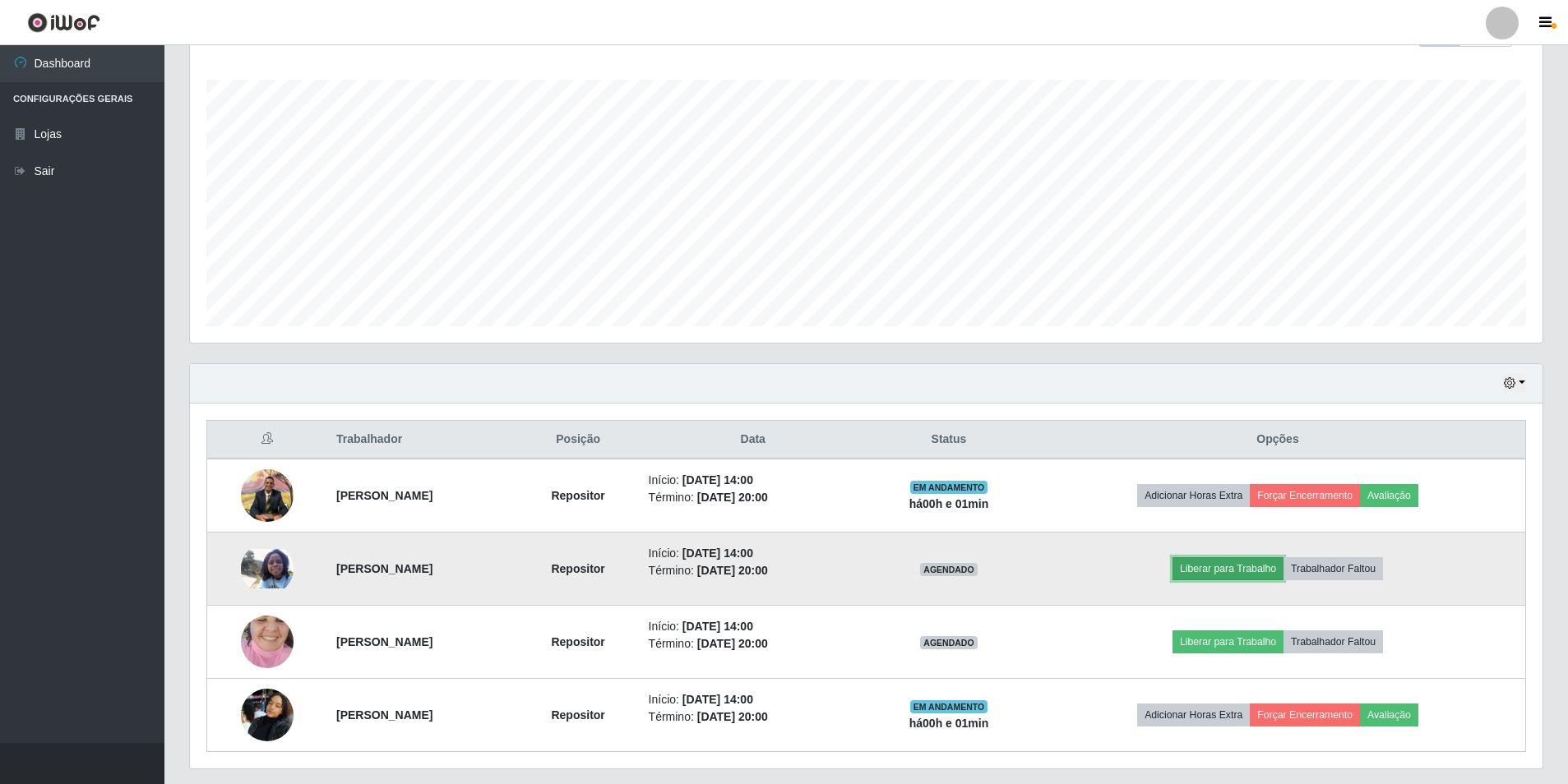
click at [1231, 572] on button "Liberar para Trabalho" at bounding box center [1228, 568] width 111 height 23
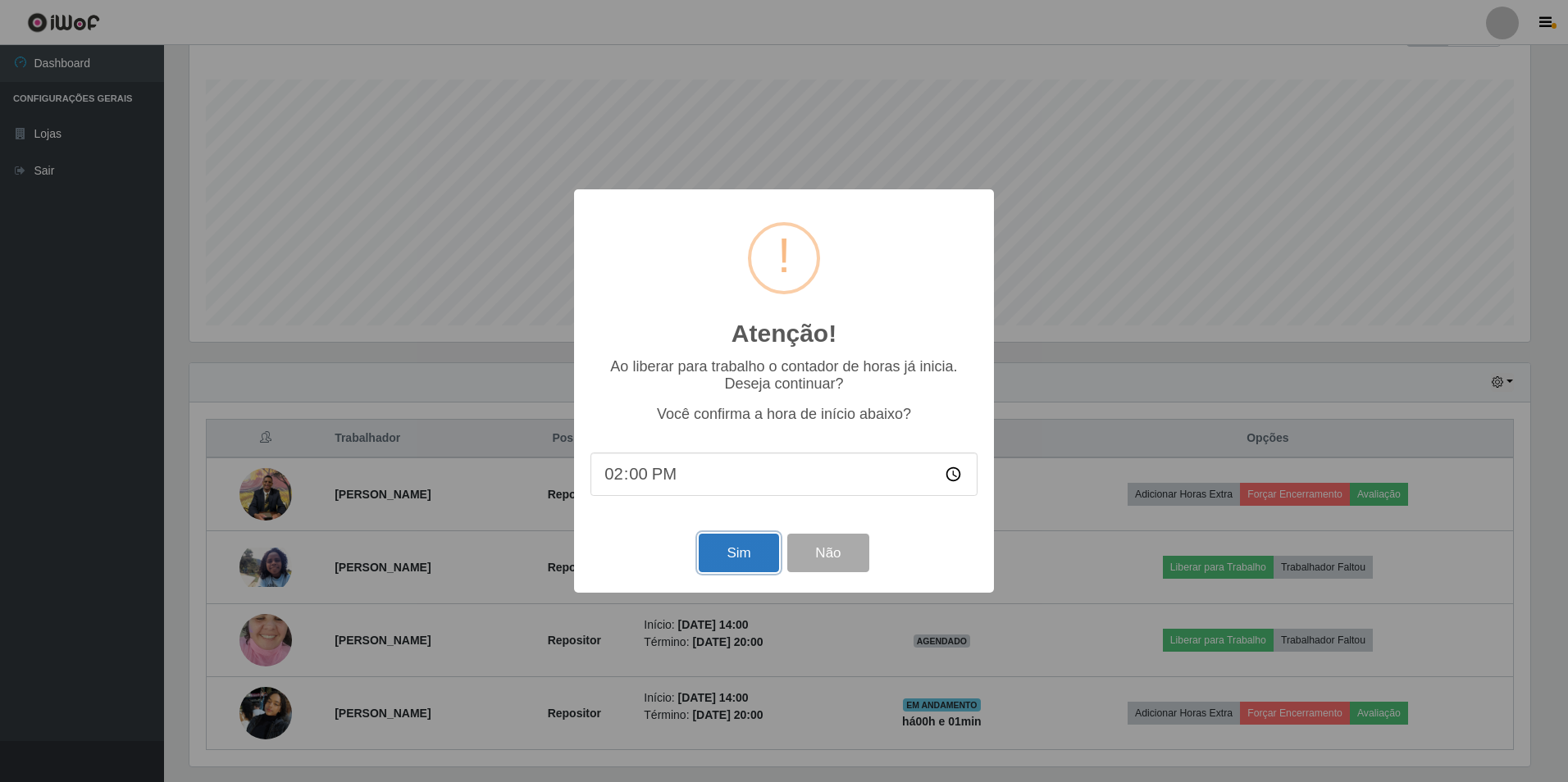
click at [749, 561] on button "Sim" at bounding box center [738, 552] width 79 height 38
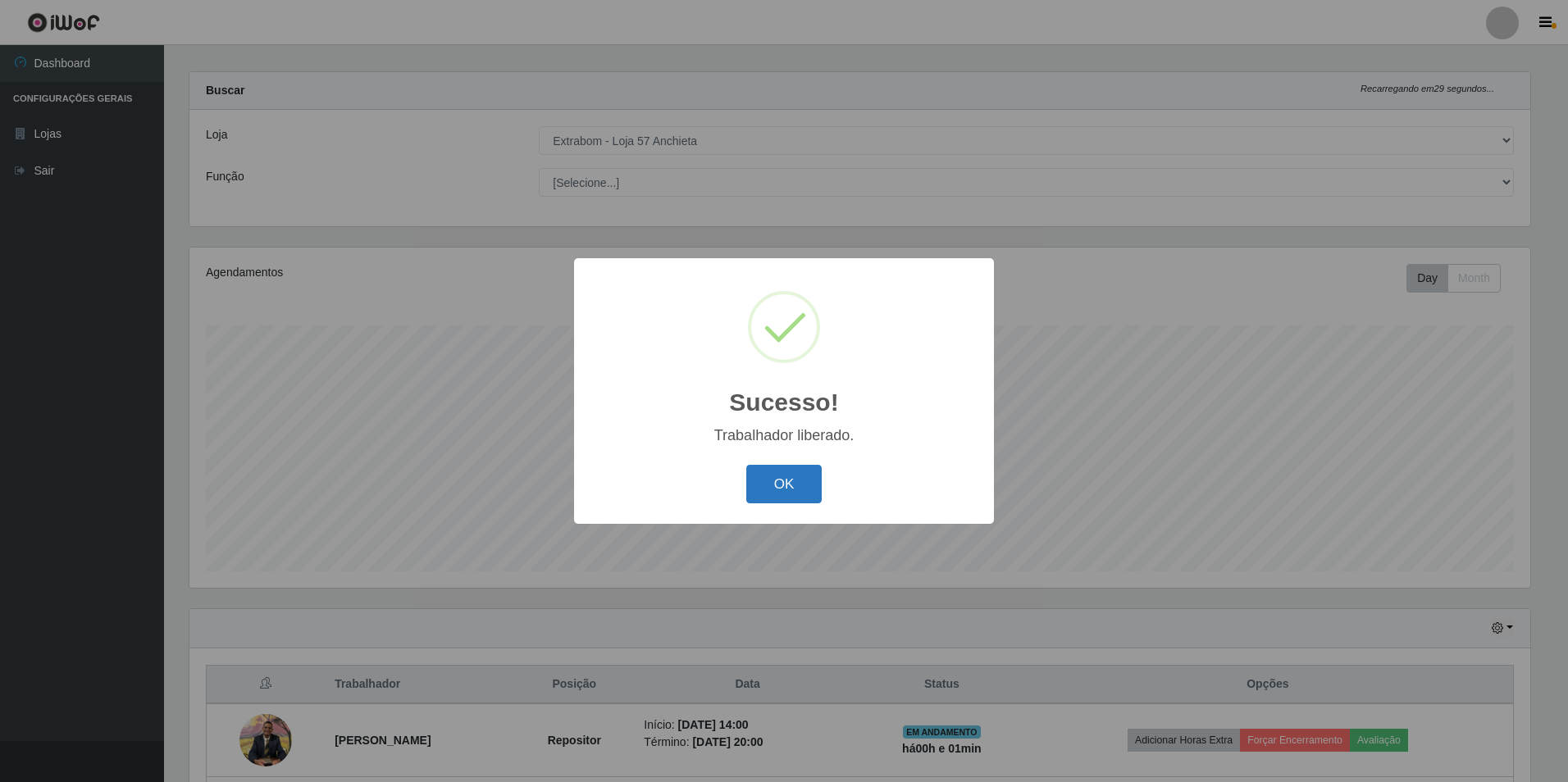
click at [802, 480] on button "OK" at bounding box center [784, 484] width 76 height 38
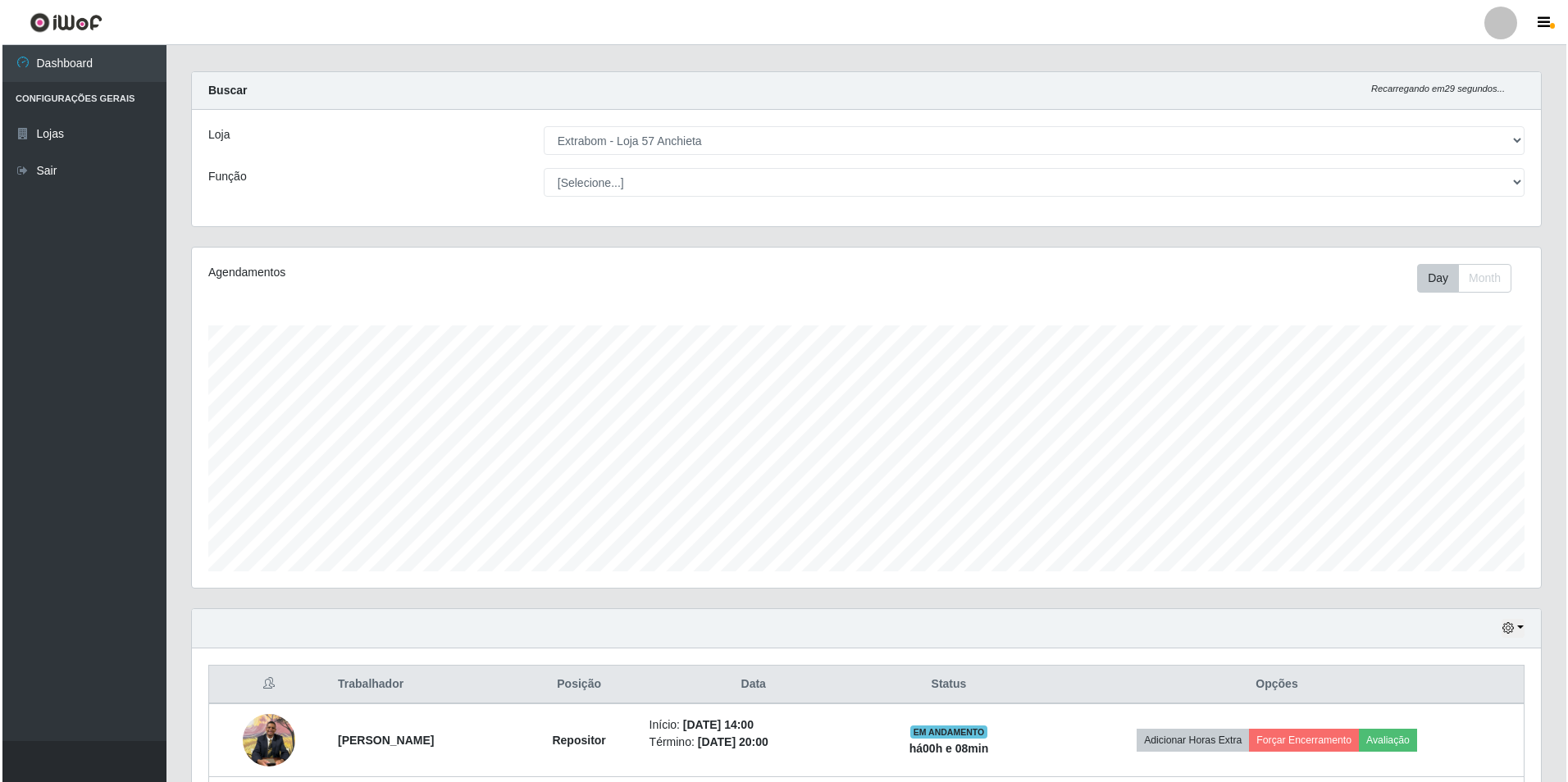
scroll to position [260, 0]
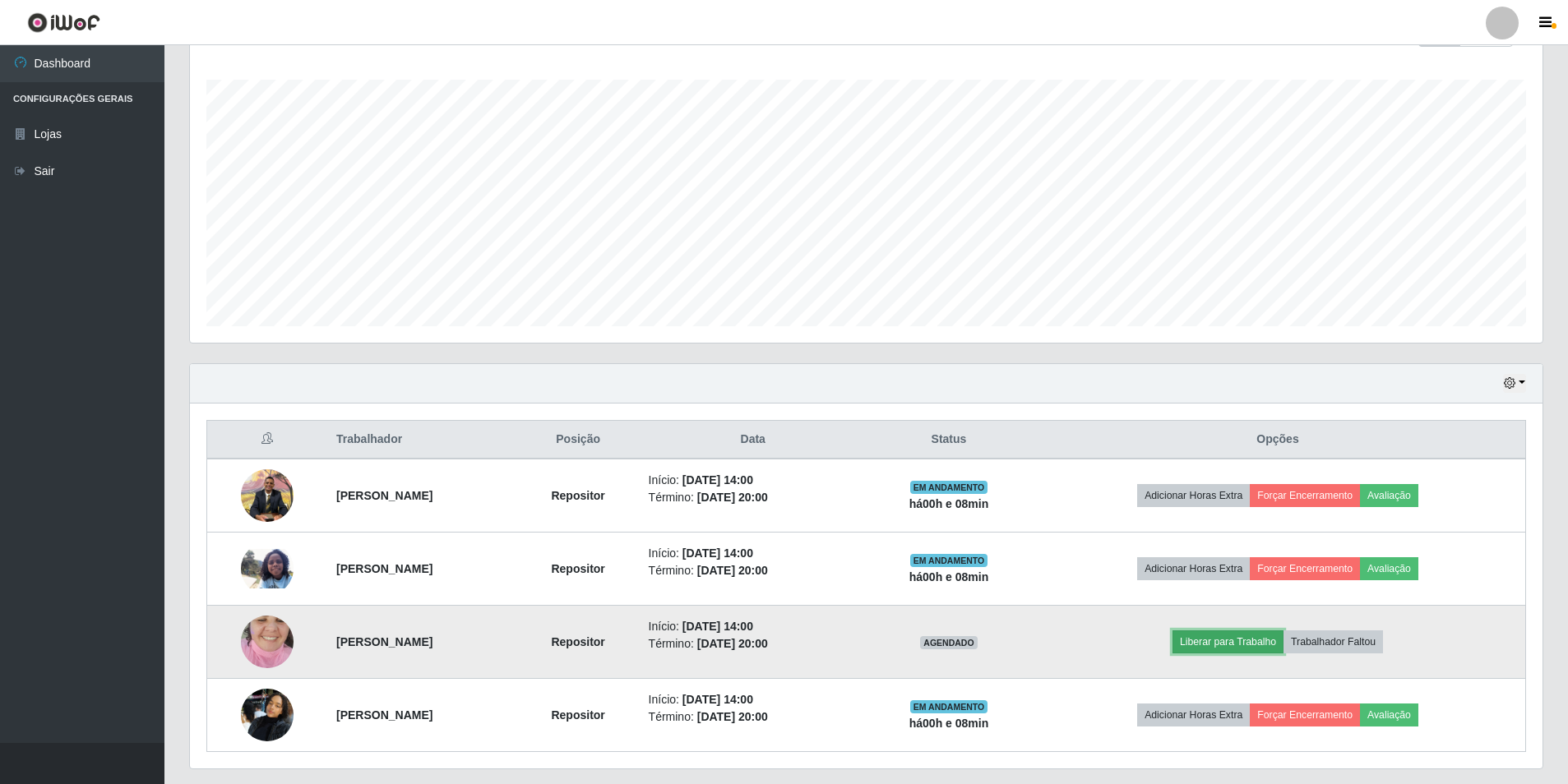
click at [1279, 644] on button "Liberar para Trabalho" at bounding box center [1228, 642] width 111 height 23
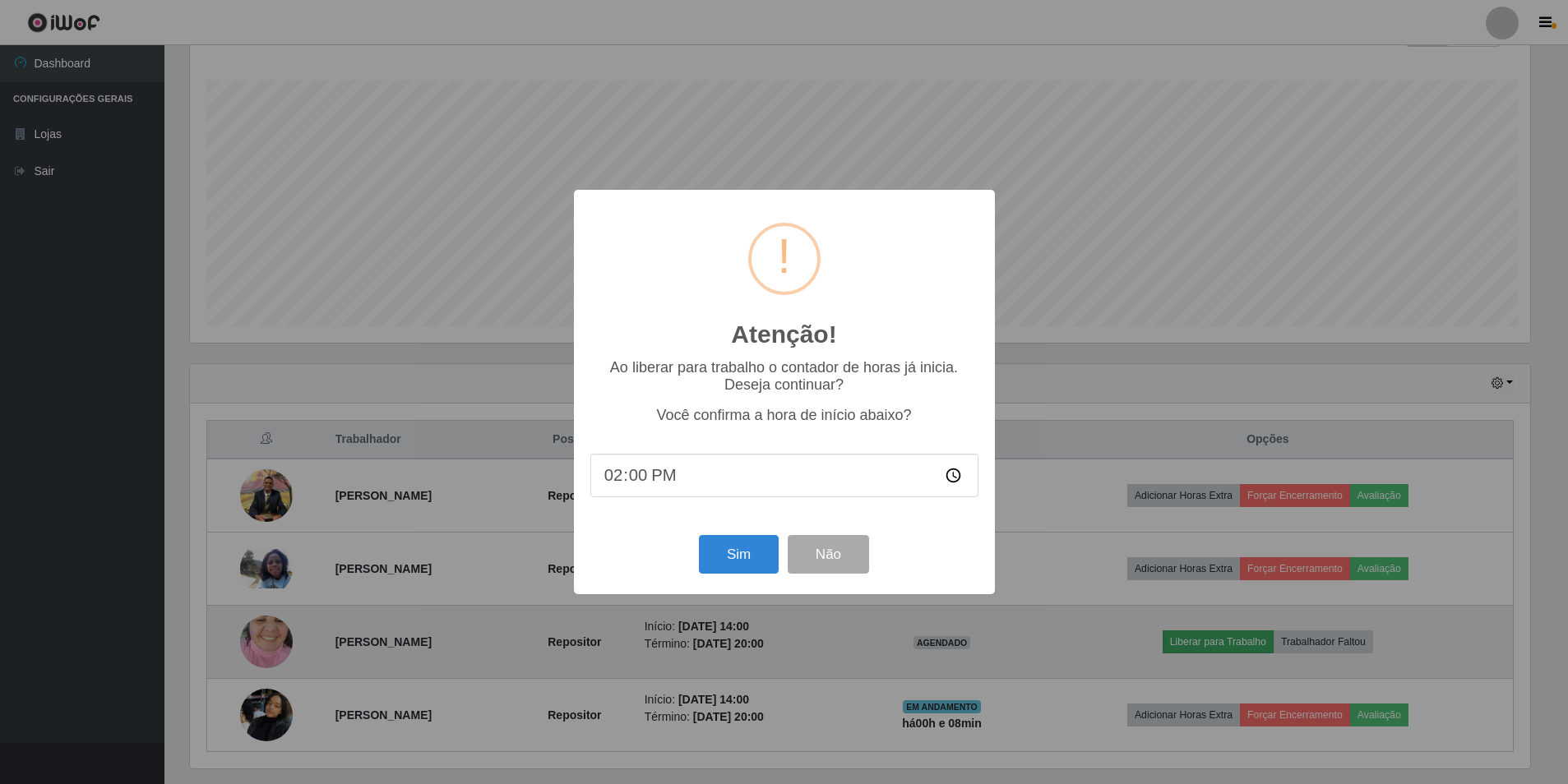
scroll to position [342, 1344]
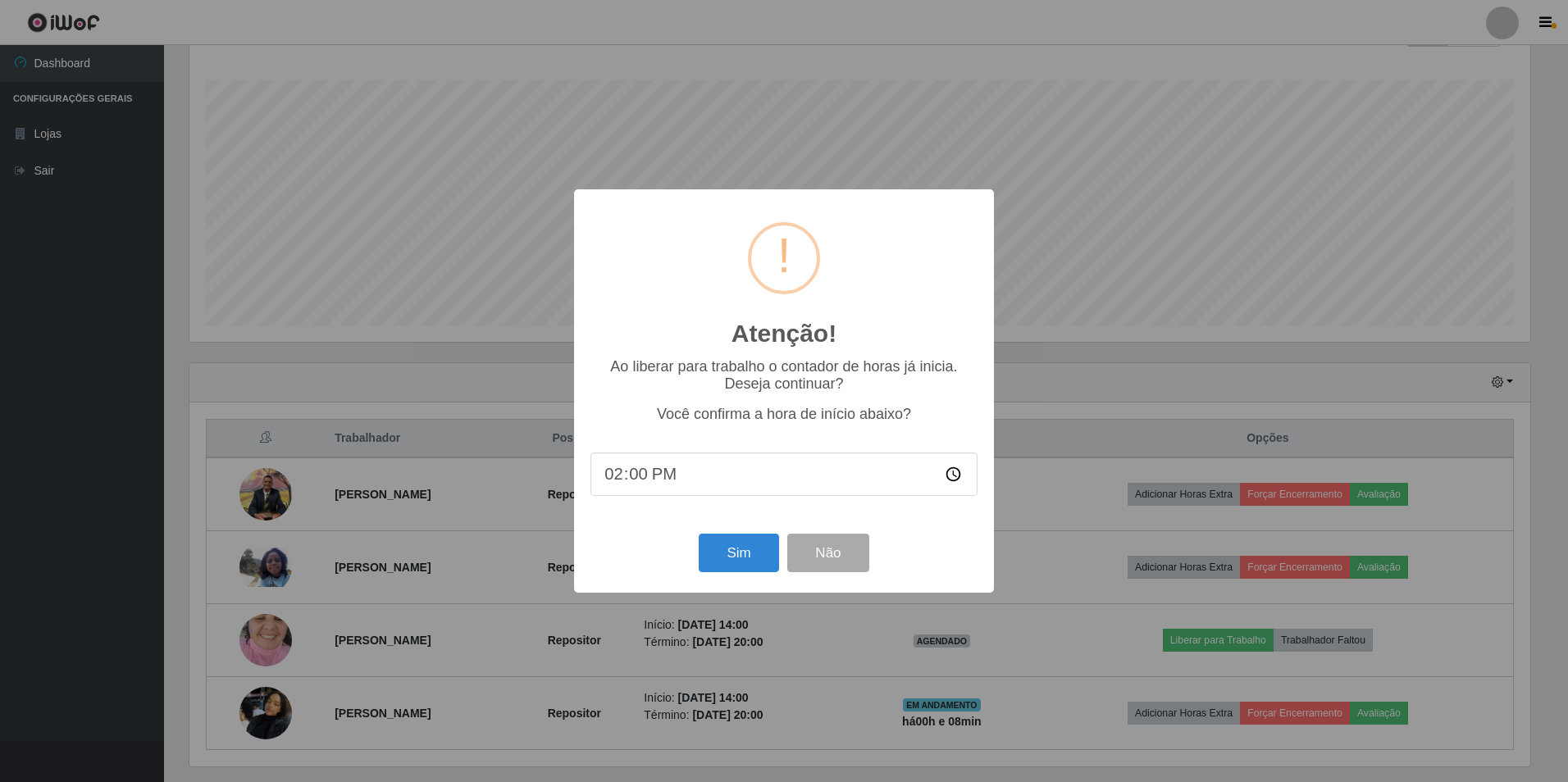
type input "14:08"
click at [733, 571] on button "Sim" at bounding box center [738, 552] width 79 height 38
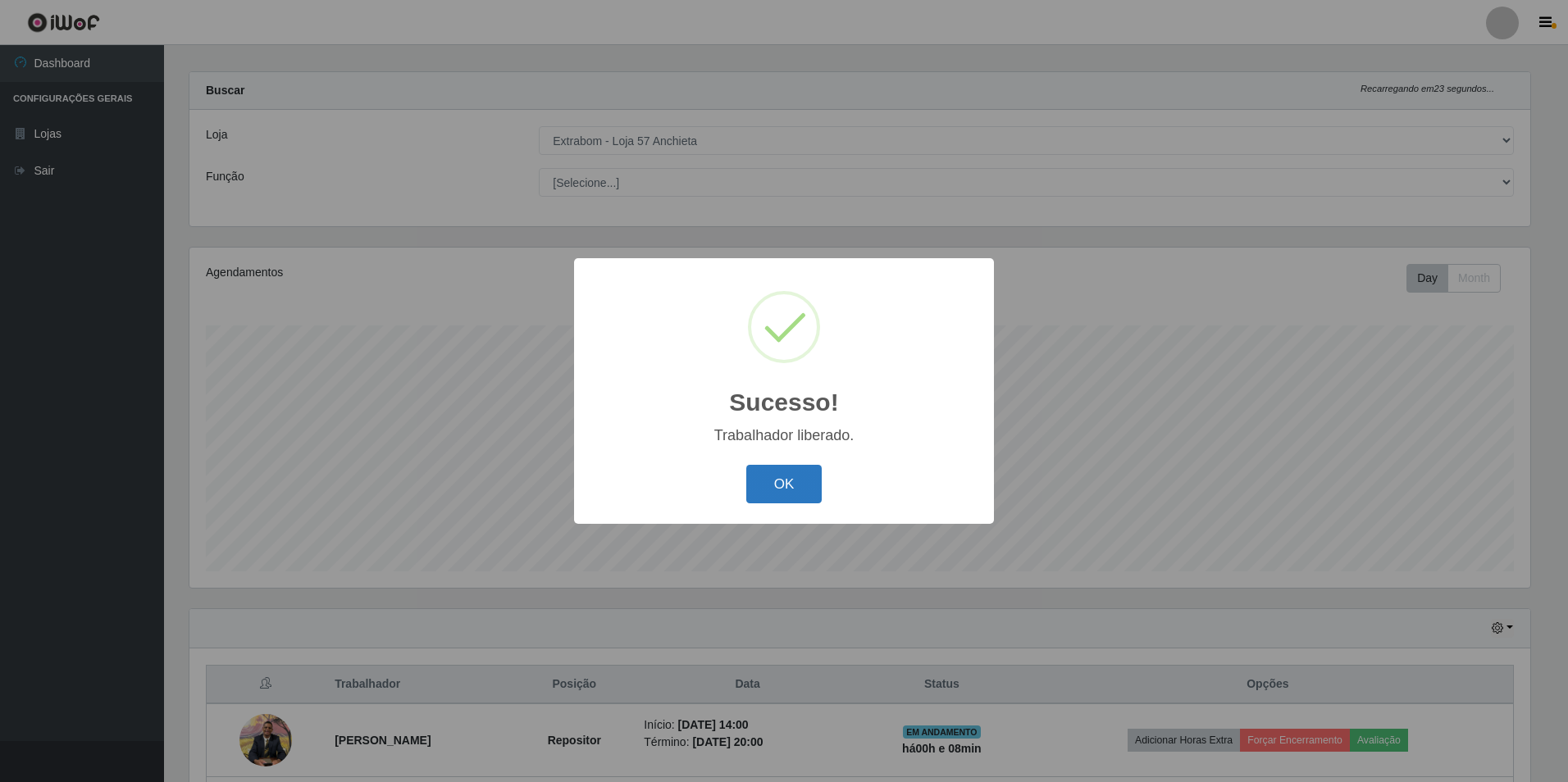
click at [795, 468] on button "OK" at bounding box center [784, 484] width 76 height 38
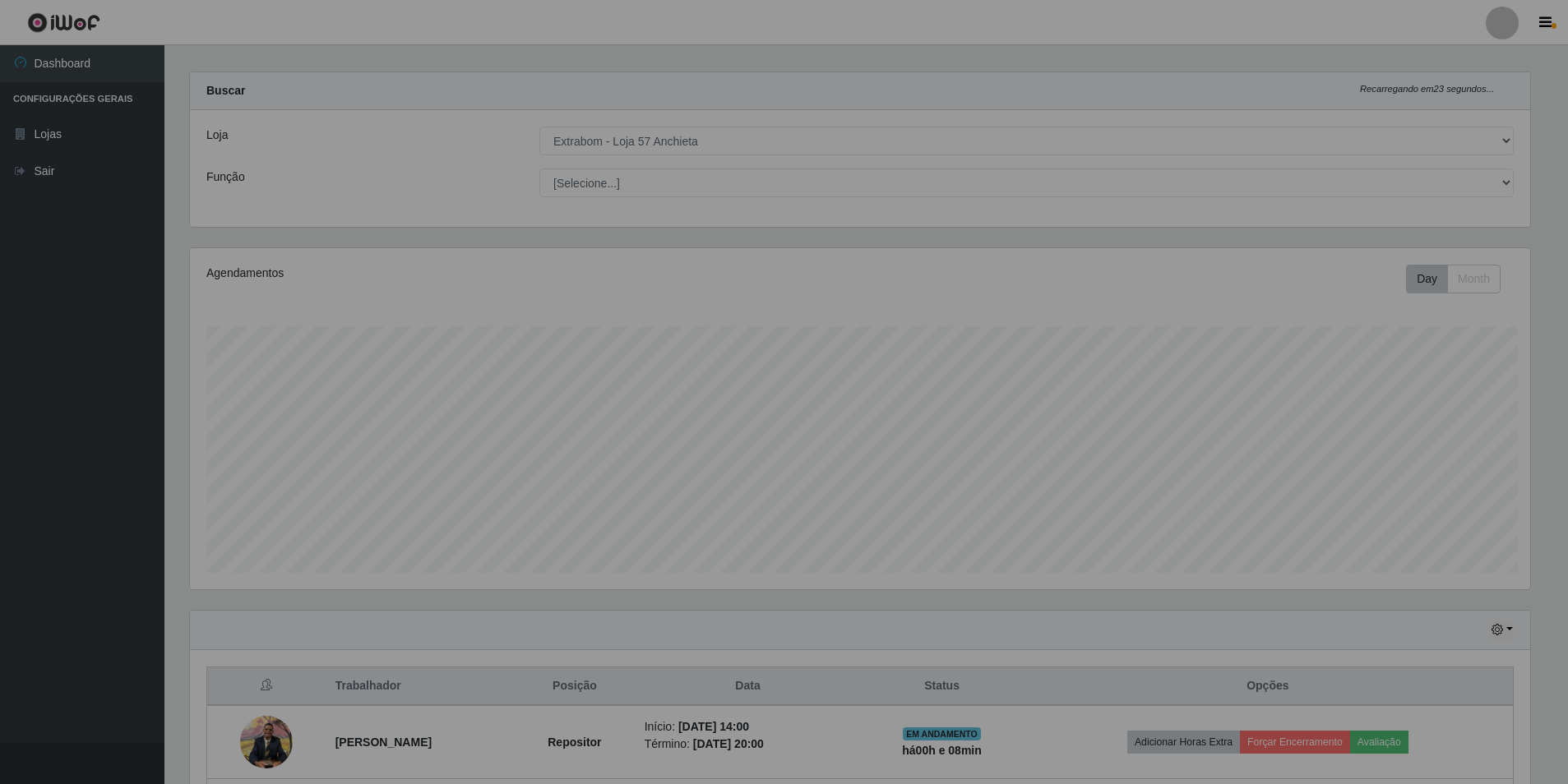
scroll to position [342, 1353]
